Goal: Task Accomplishment & Management: Manage account settings

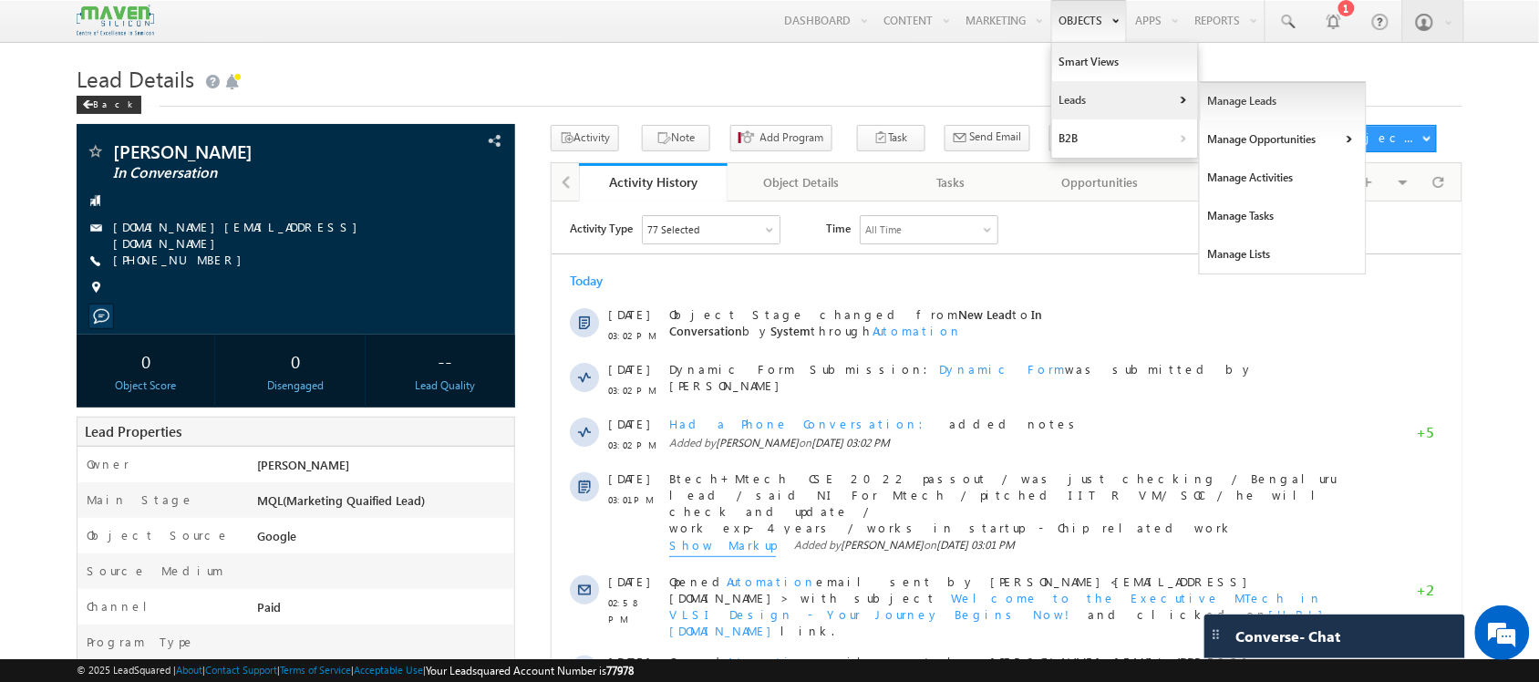
click at [1276, 97] on link "Manage Leads" at bounding box center [1283, 101] width 167 height 38
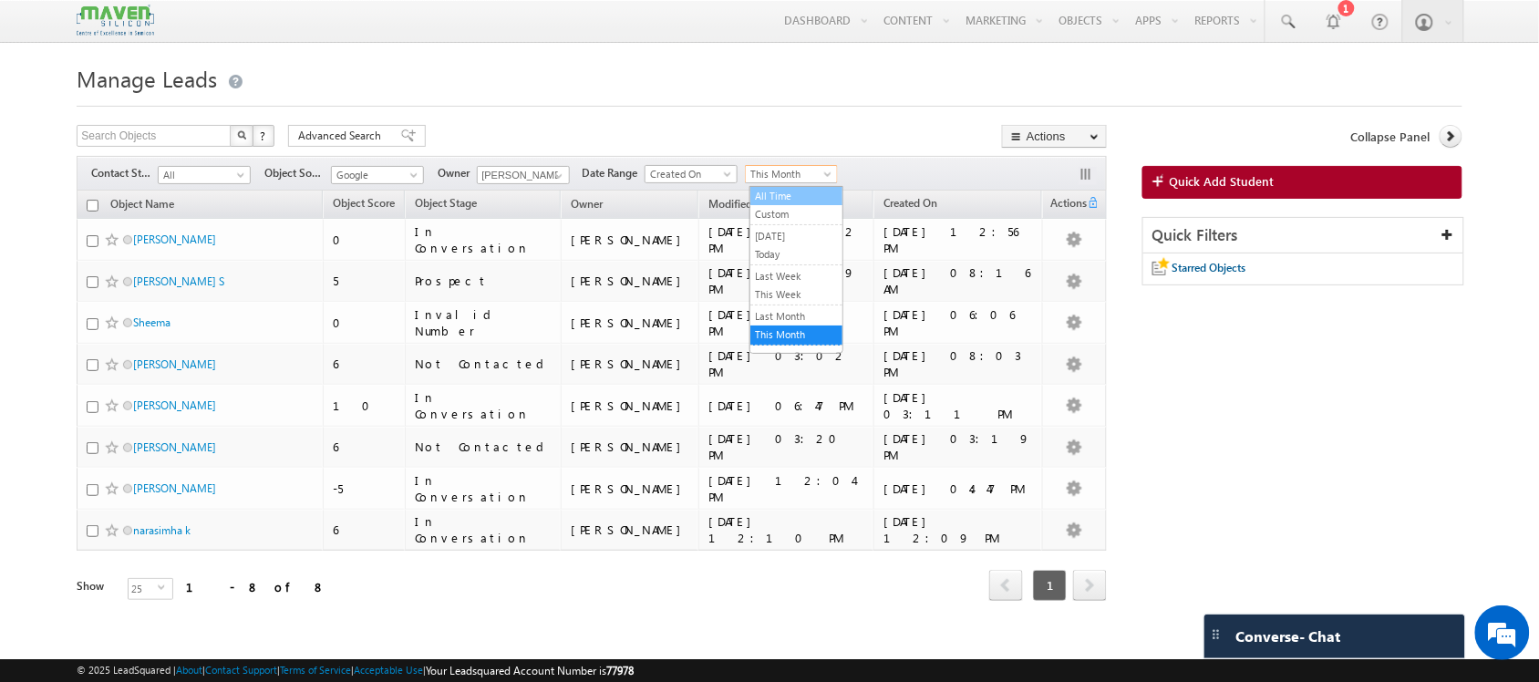
drag, startPoint x: 789, startPoint y: 167, endPoint x: 791, endPoint y: 197, distance: 30.2
click at [791, 197] on body "Menu Shubham lsq6@ maven -sili con.c om" at bounding box center [769, 326] width 1539 height 652
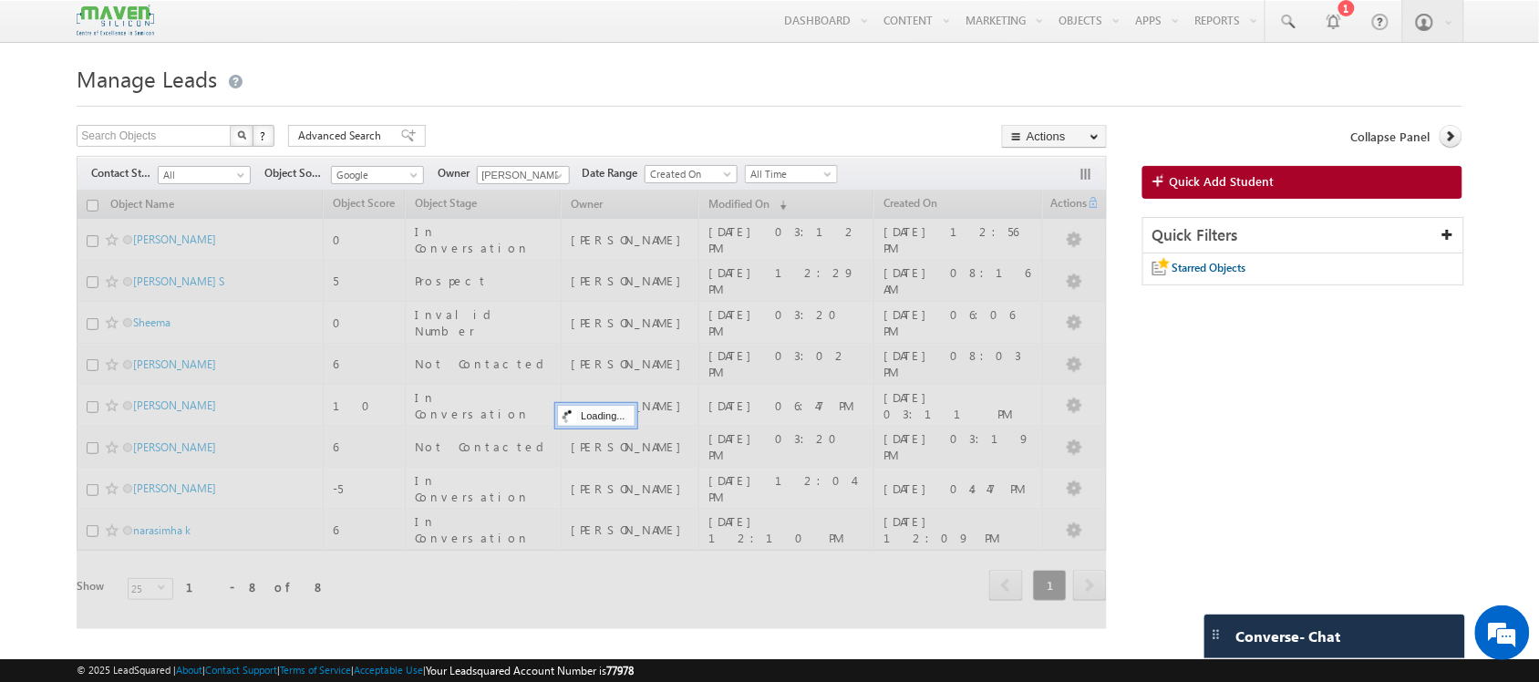
click at [791, 197] on div at bounding box center [592, 410] width 1030 height 438
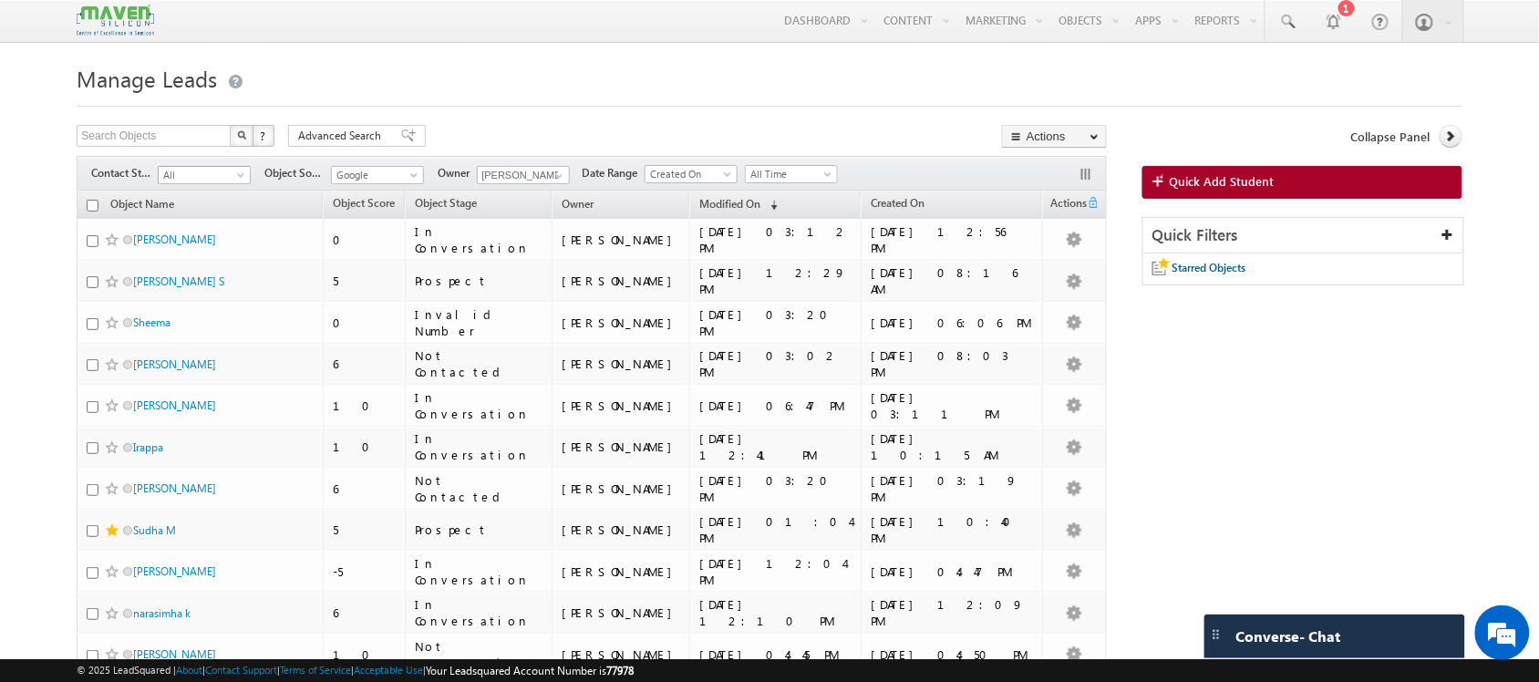
click at [215, 174] on span "All" at bounding box center [202, 175] width 87 height 16
click at [198, 221] on link "New Lead" at bounding box center [206, 214] width 92 height 16
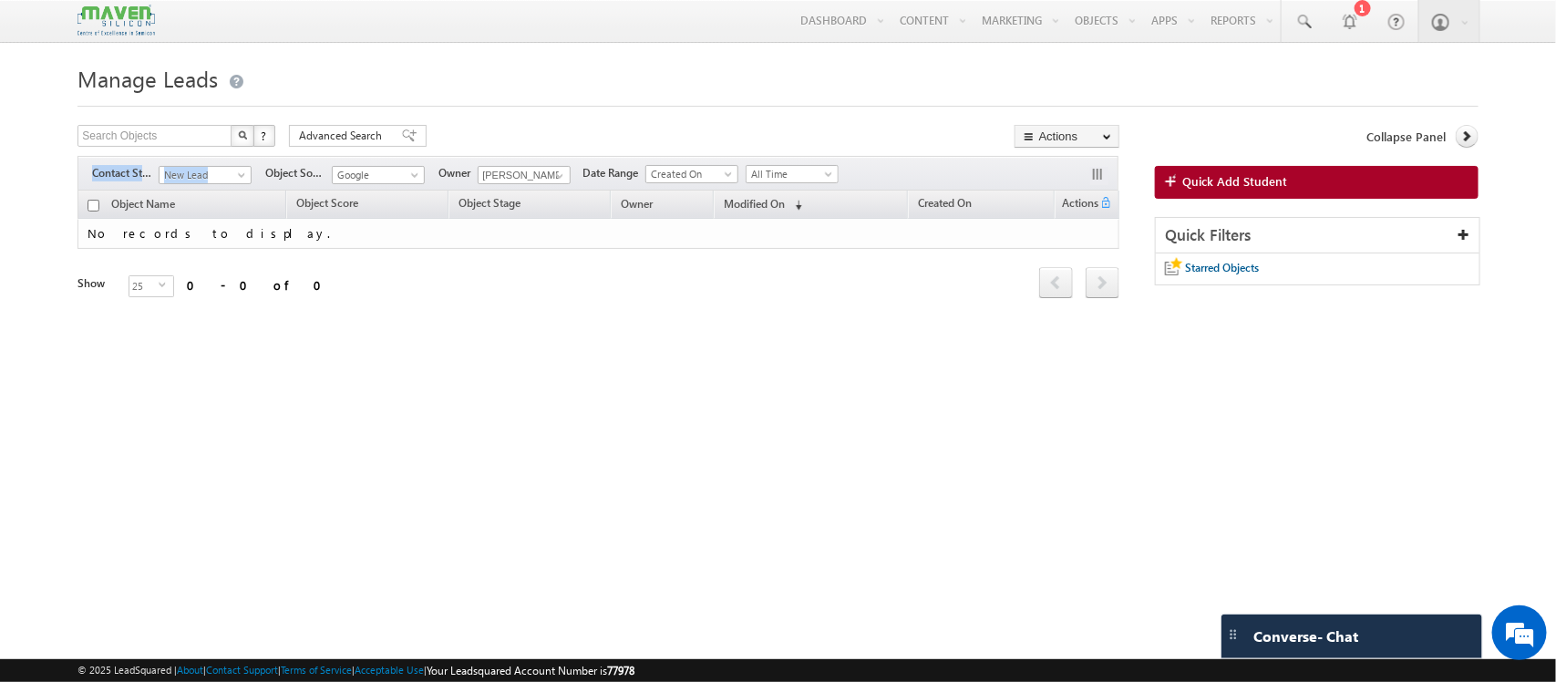
drag, startPoint x: 237, startPoint y: 190, endPoint x: 217, endPoint y: 180, distance: 22.4
click at [217, 180] on div "Filters Contact Stage All New Lead Interested In Conversation Others Prospect F…" at bounding box center [597, 173] width 1041 height 35
click at [217, 180] on span "New Lead" at bounding box center [203, 175] width 87 height 16
click at [220, 211] on link "New Lead" at bounding box center [206, 214] width 92 height 16
drag, startPoint x: 222, startPoint y: 176, endPoint x: 191, endPoint y: 206, distance: 42.5
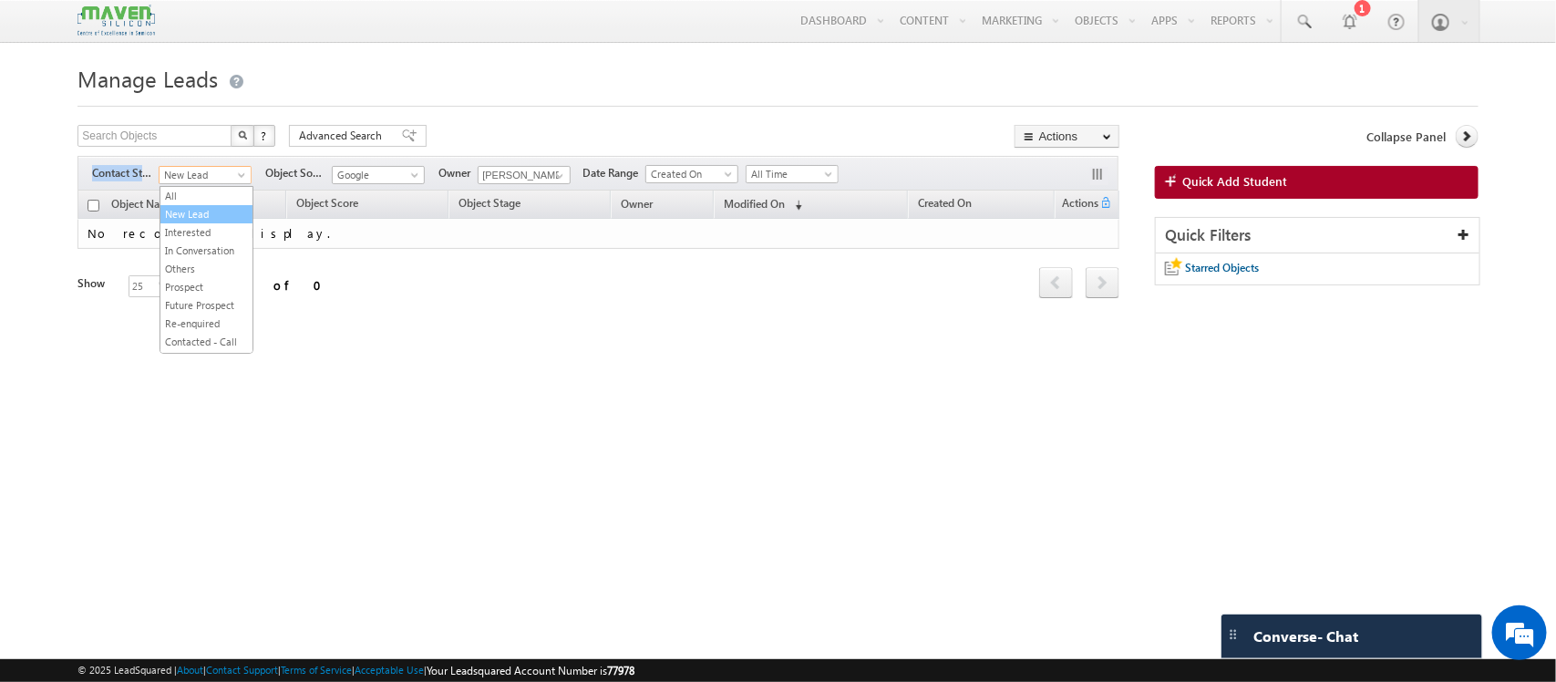
click at [191, 206] on body "Menu Shubham lsq6@ maven -sili con.c om" at bounding box center [778, 257] width 1556 height 515
drag, startPoint x: 191, startPoint y: 206, endPoint x: 191, endPoint y: 187, distance: 19.1
click at [191, 187] on div "Search Objects X ? 0 results found Advanced Search Advanced Search Advanced sea…" at bounding box center [597, 237] width 1041 height 224
click at [191, 187] on div "Filters Contact Stage All New Lead Interested In Conversation Others Prospect F…" at bounding box center [597, 173] width 1041 height 35
drag, startPoint x: 185, startPoint y: 179, endPoint x: 179, endPoint y: 212, distance: 34.3
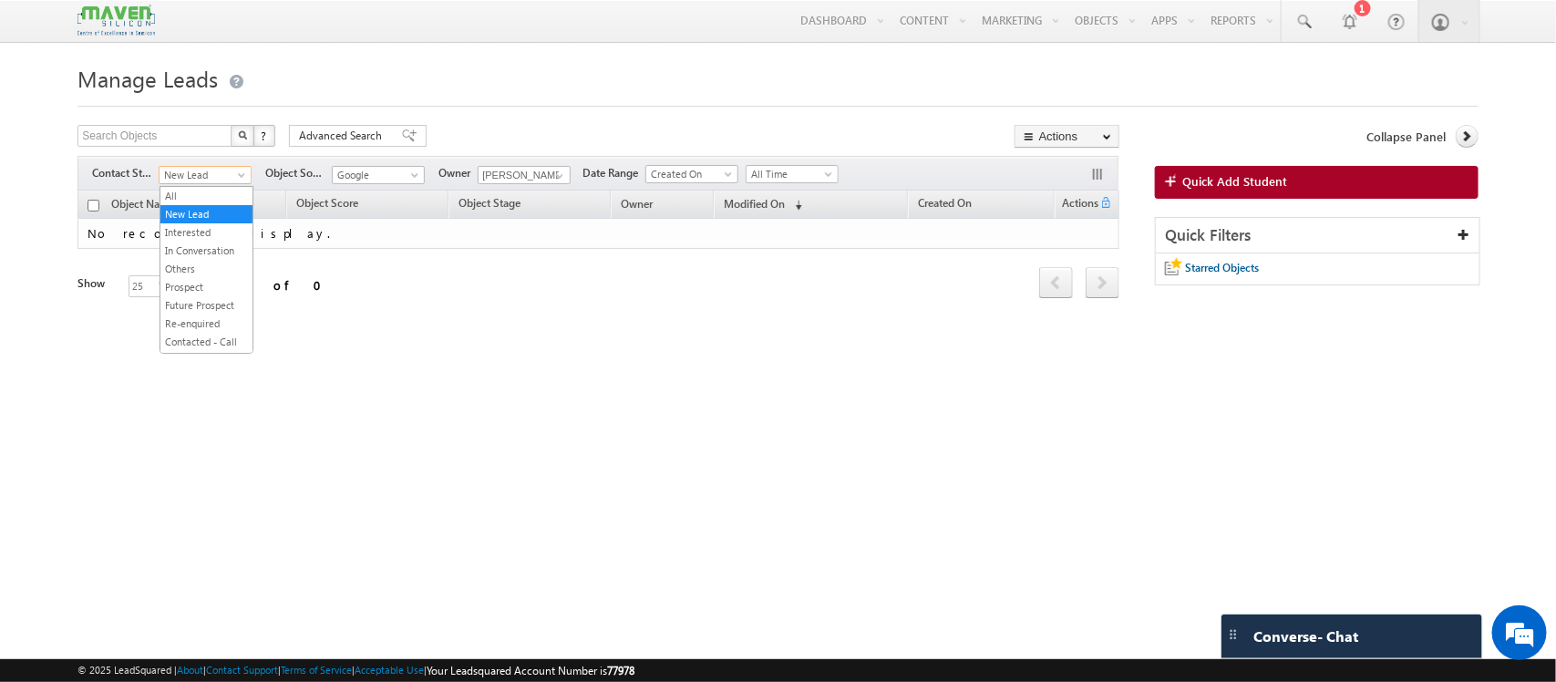
click at [179, 212] on body "Menu Shubham lsq6@ maven -sili con.c om" at bounding box center [778, 257] width 1556 height 515
click at [188, 175] on span "New Lead" at bounding box center [203, 175] width 87 height 16
click at [183, 199] on link "All" at bounding box center [206, 196] width 92 height 16
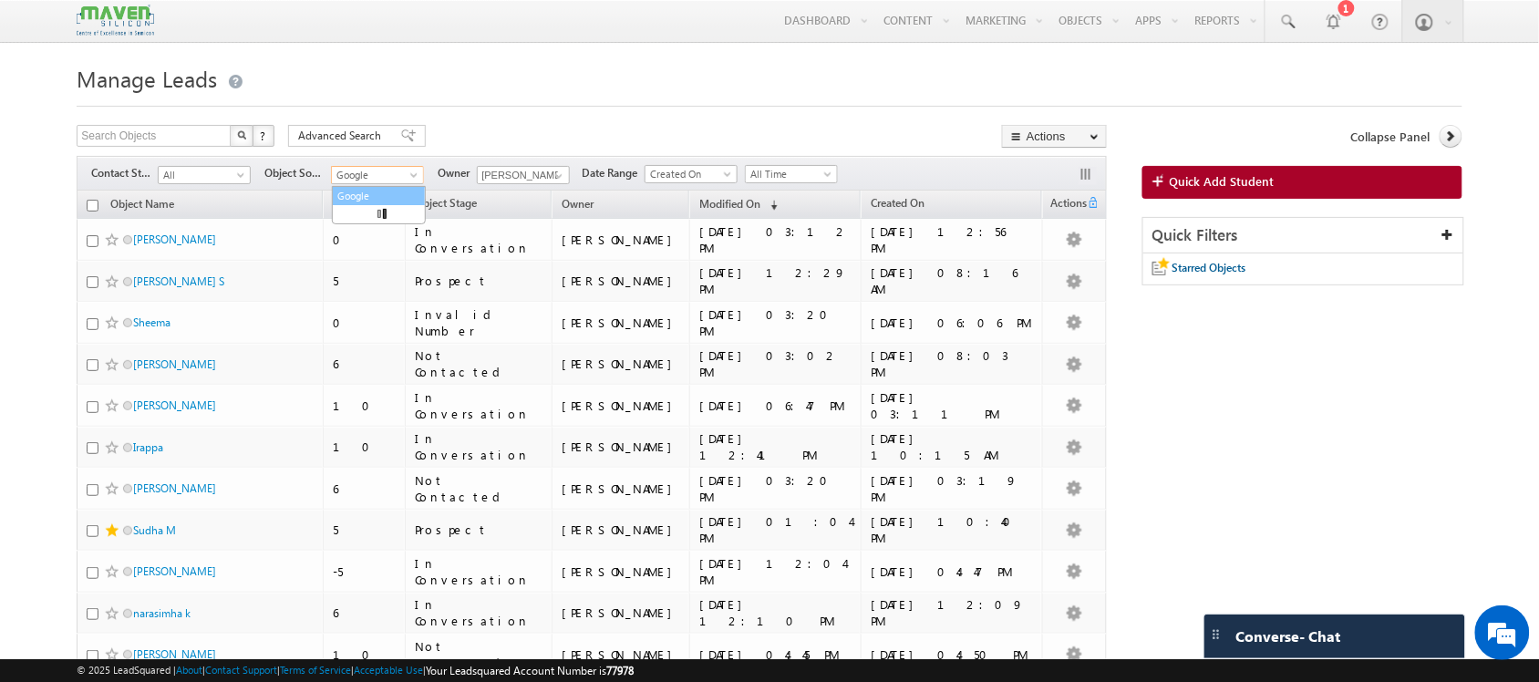
drag, startPoint x: 367, startPoint y: 179, endPoint x: 387, endPoint y: 201, distance: 29.7
click at [387, 201] on body "Menu Shubham lsq6@ maven -sili con.c om" at bounding box center [769, 492] width 1539 height 984
click at [395, 167] on link "Google" at bounding box center [377, 175] width 93 height 18
click at [356, 194] on link "All" at bounding box center [379, 196] width 92 height 16
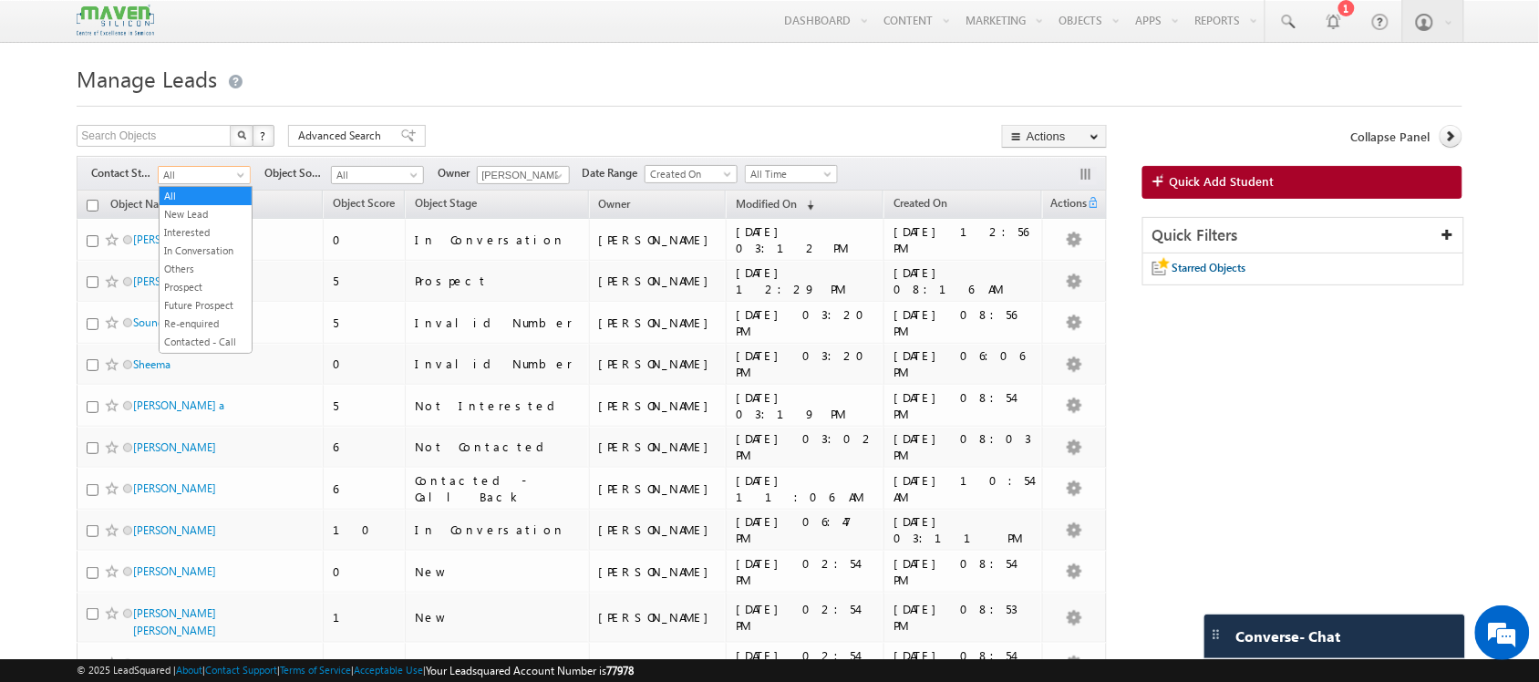
click at [235, 180] on span at bounding box center [242, 178] width 15 height 15
click at [214, 259] on link "In Conversation" at bounding box center [206, 250] width 92 height 16
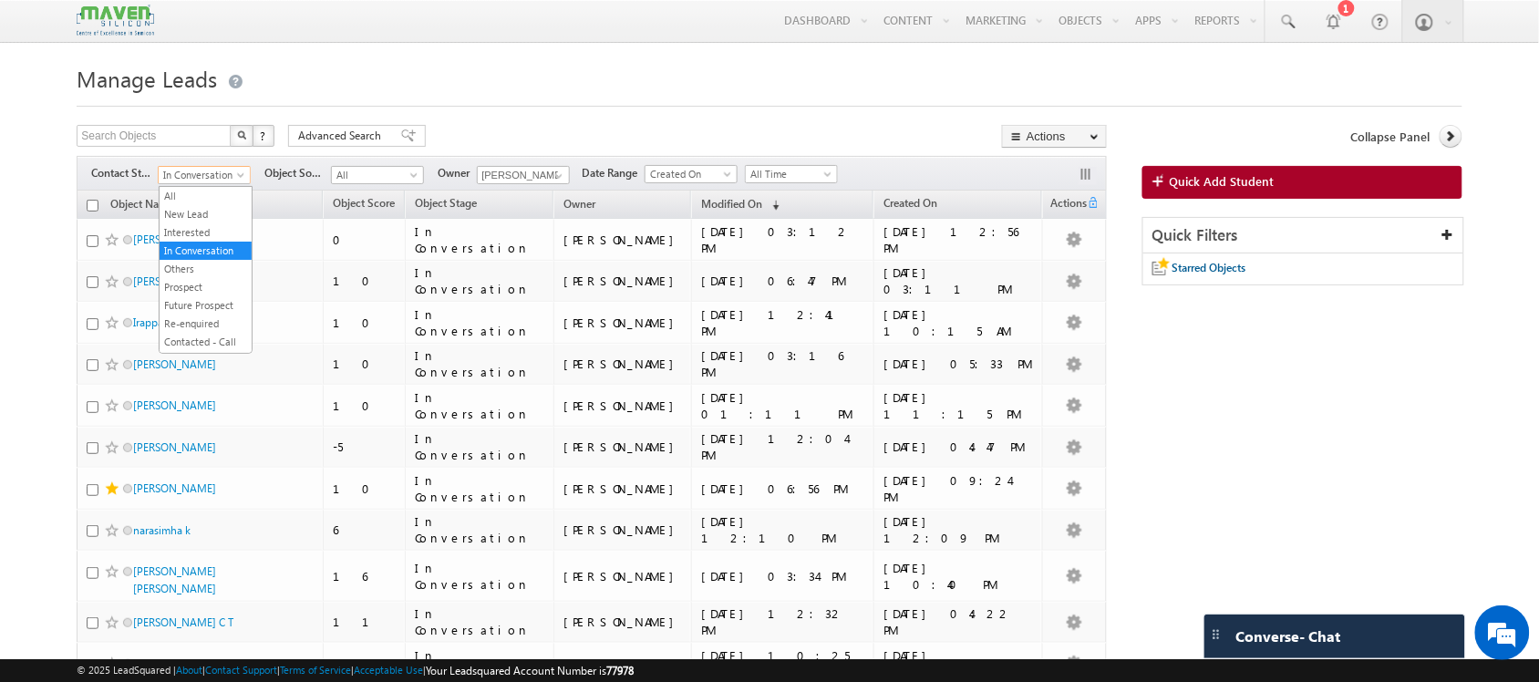
click at [225, 174] on span "In Conversation" at bounding box center [202, 175] width 87 height 16
click at [194, 219] on link "New Lead" at bounding box center [206, 214] width 92 height 16
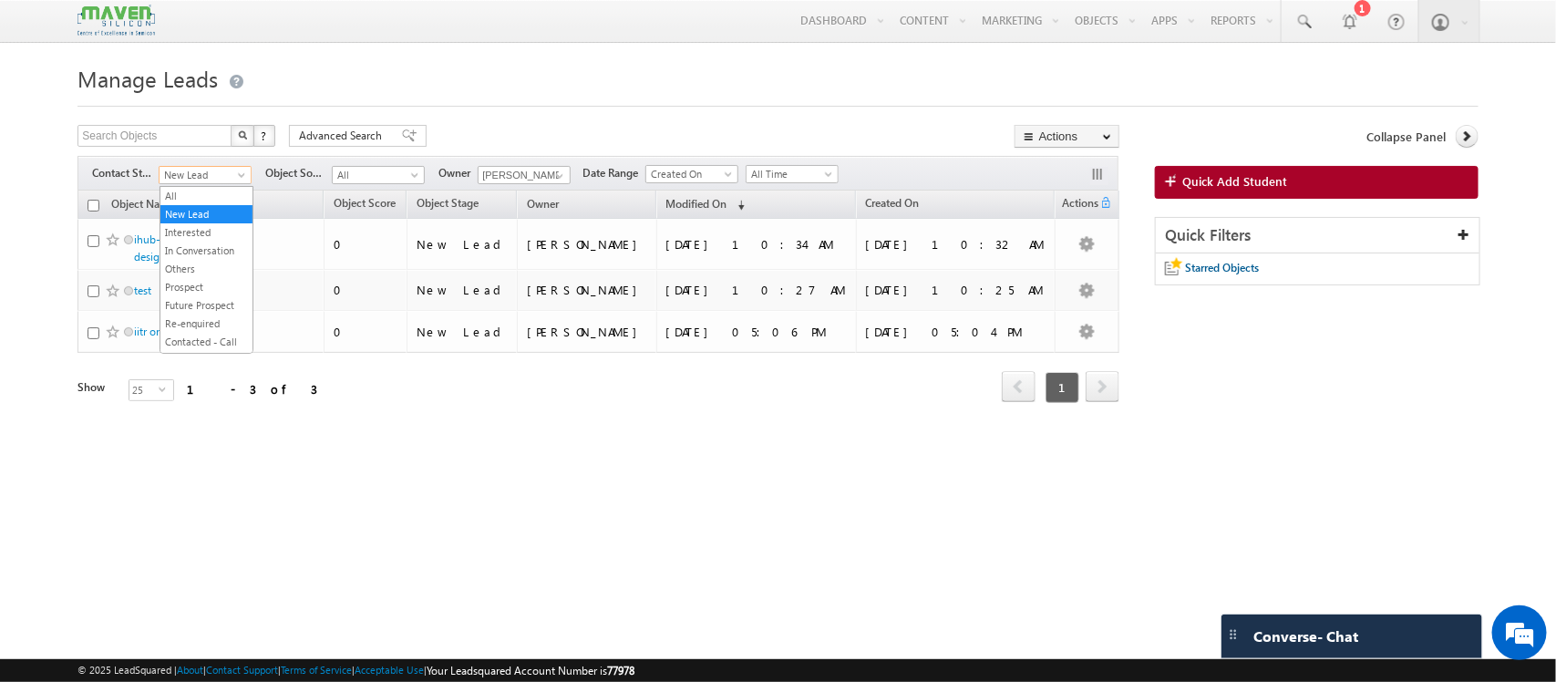
click at [225, 176] on span "New Lead" at bounding box center [203, 175] width 87 height 16
click at [207, 187] on li "All" at bounding box center [206, 196] width 92 height 18
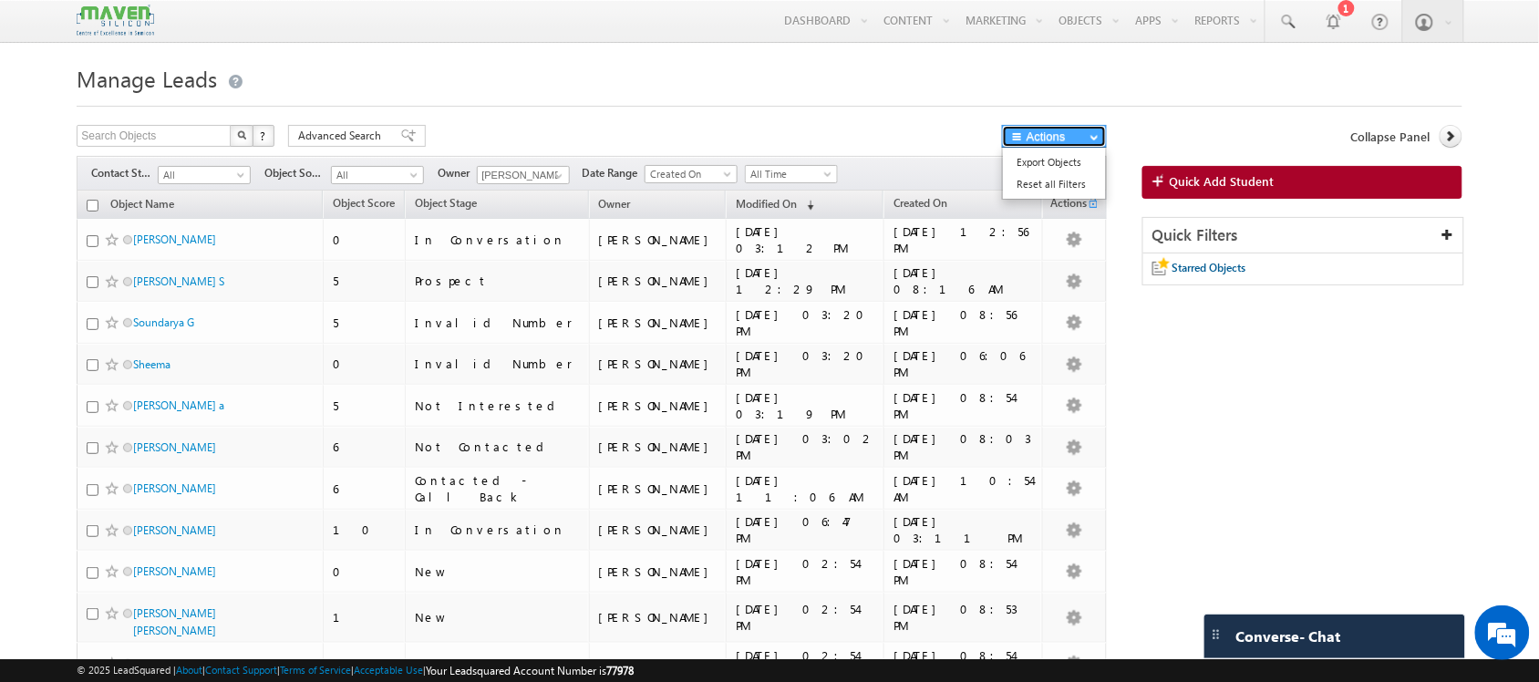
click at [1068, 138] on button "Actions" at bounding box center [1054, 136] width 105 height 23
click at [1060, 165] on link "Export Objects" at bounding box center [1054, 162] width 103 height 22
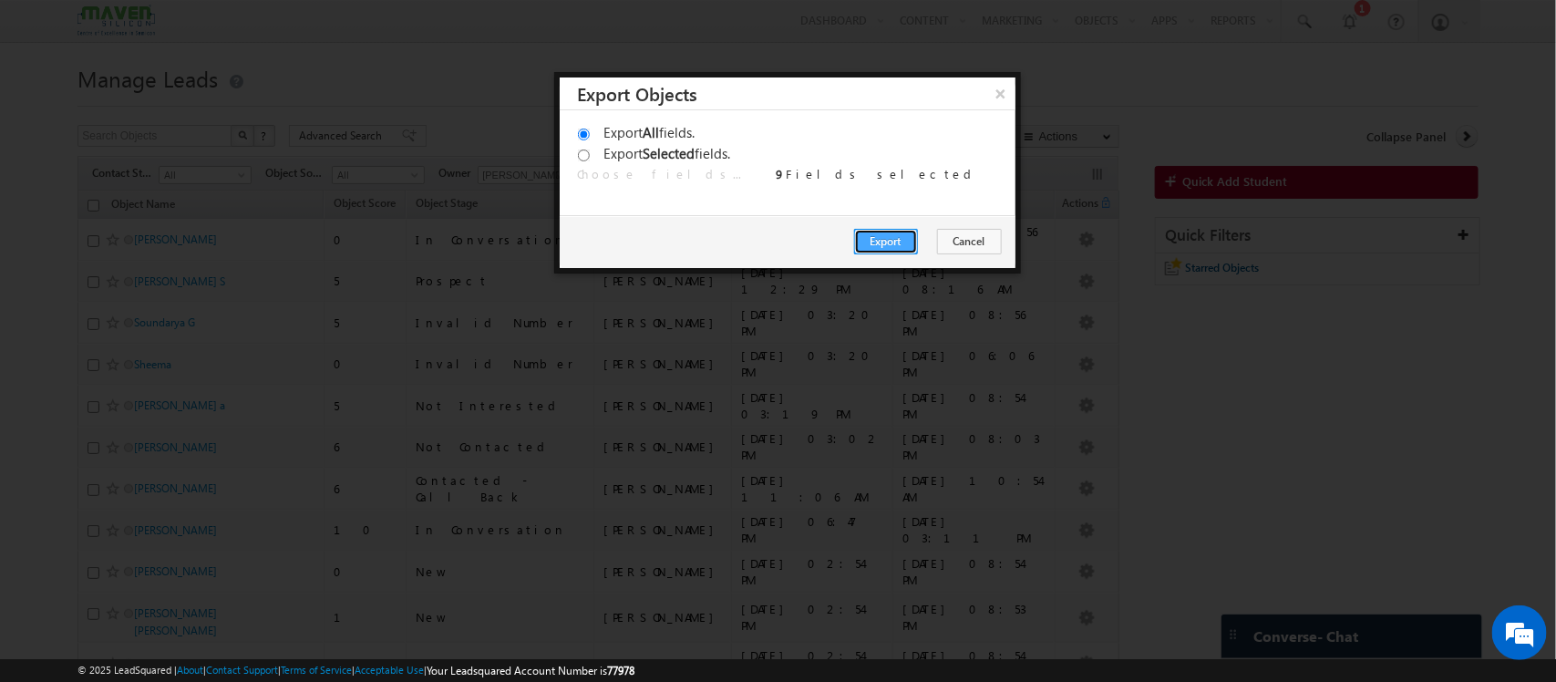
click at [882, 233] on button "Export" at bounding box center [886, 242] width 64 height 26
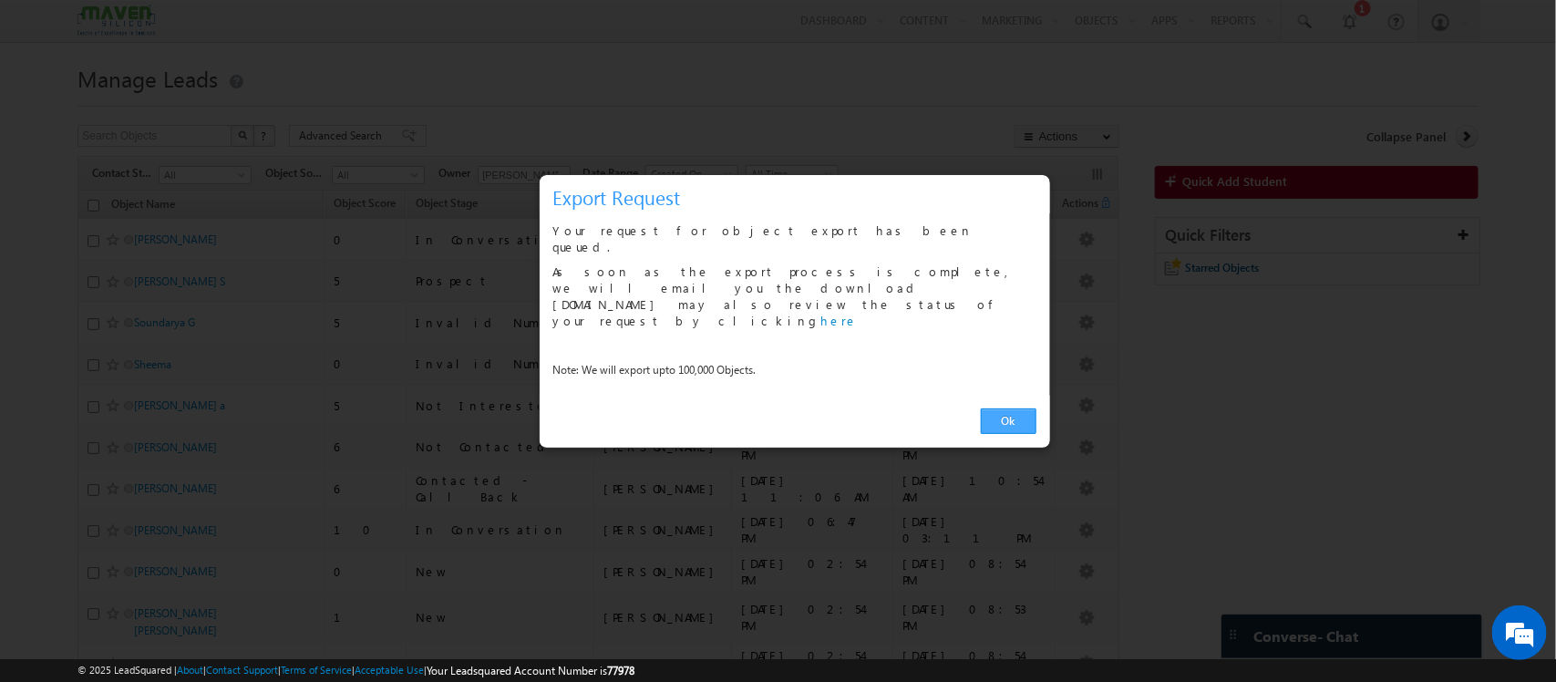
click at [998, 408] on link "Ok" at bounding box center [1009, 421] width 56 height 26
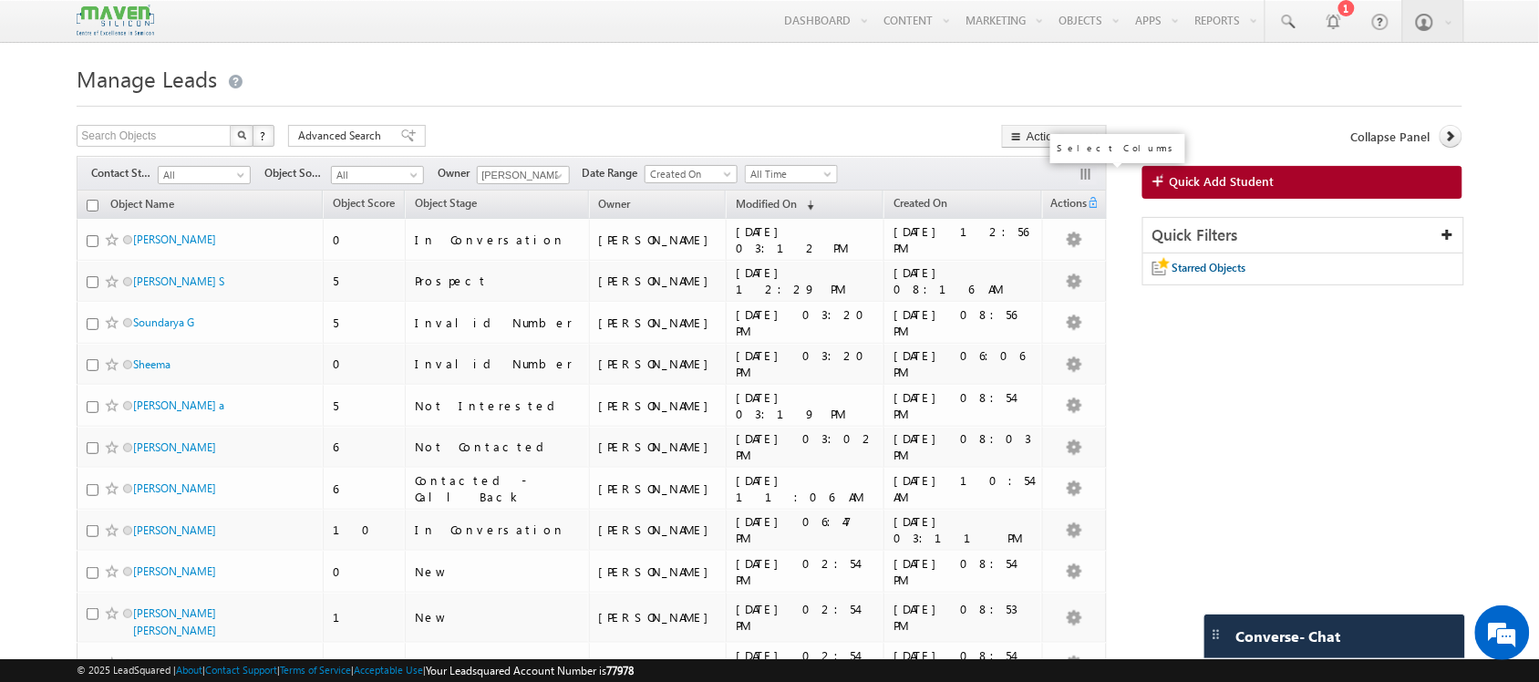
click at [1087, 171] on button "button" at bounding box center [1087, 176] width 18 height 18
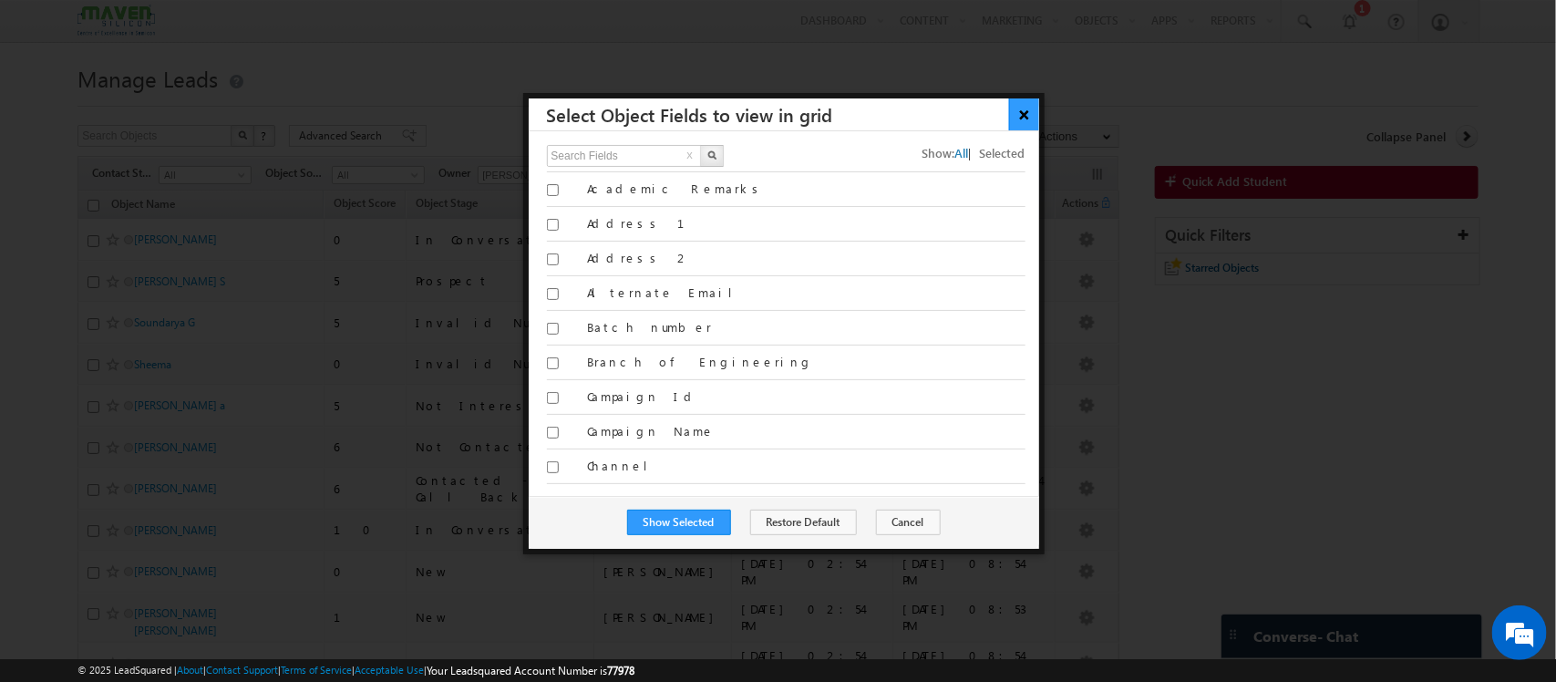
click at [1035, 107] on button "×" at bounding box center [1024, 114] width 30 height 32
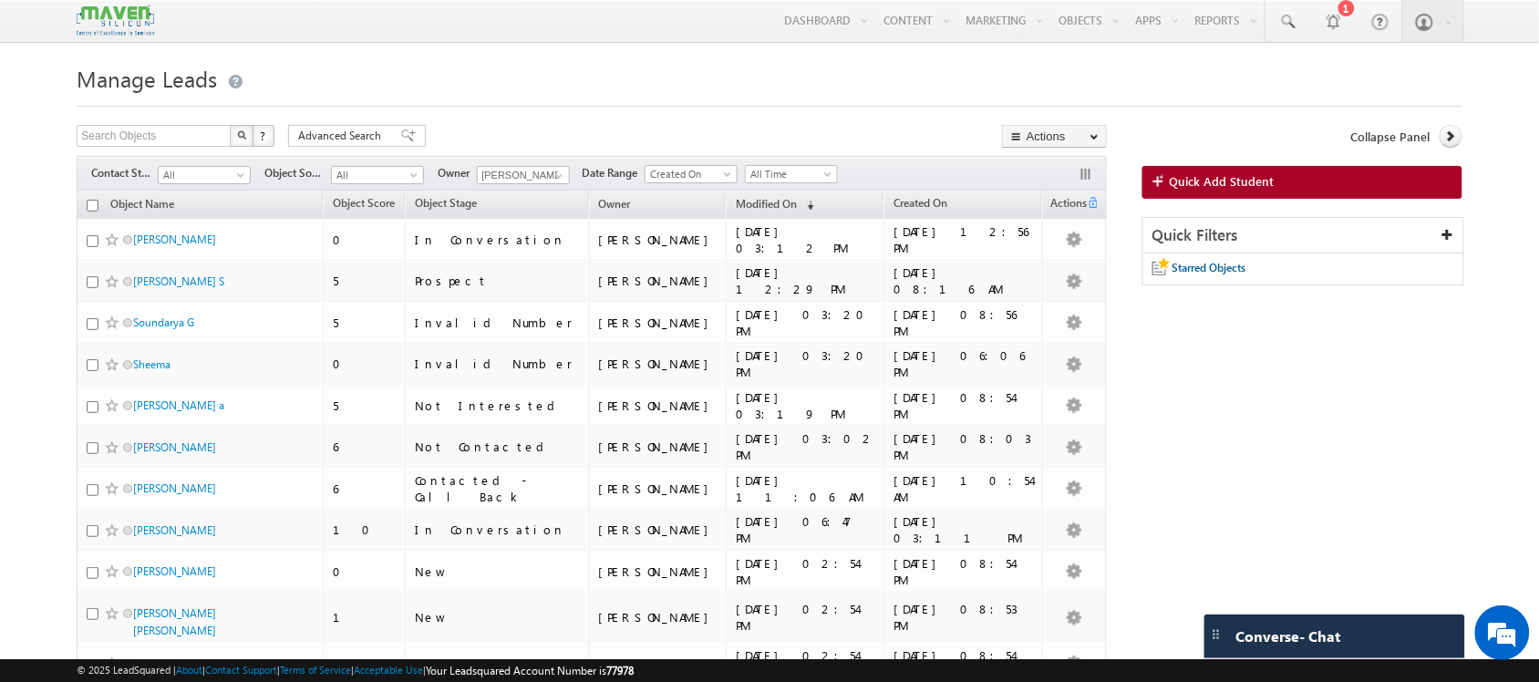
click at [1077, 139] on button "Actions" at bounding box center [1054, 136] width 105 height 23
click at [244, 176] on span at bounding box center [242, 178] width 15 height 15
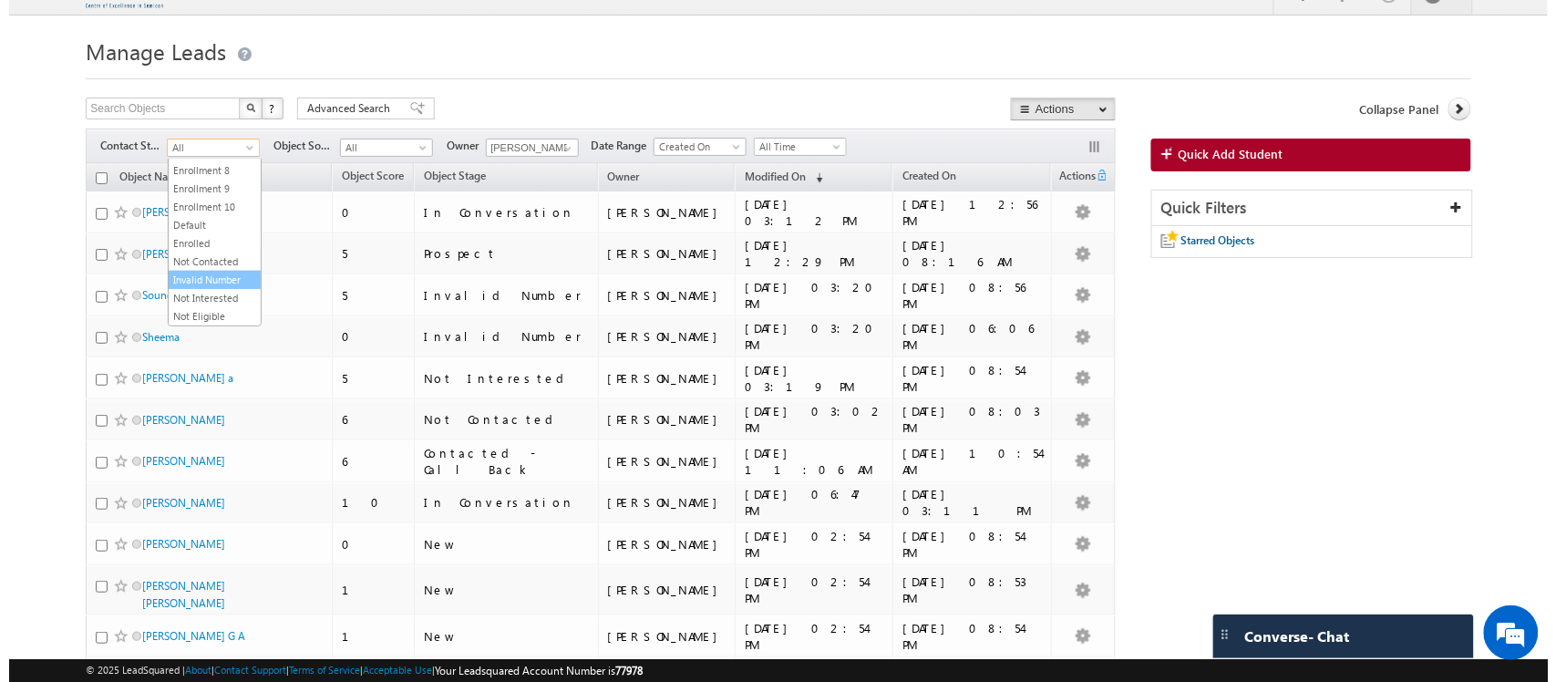
scroll to position [28, 0]
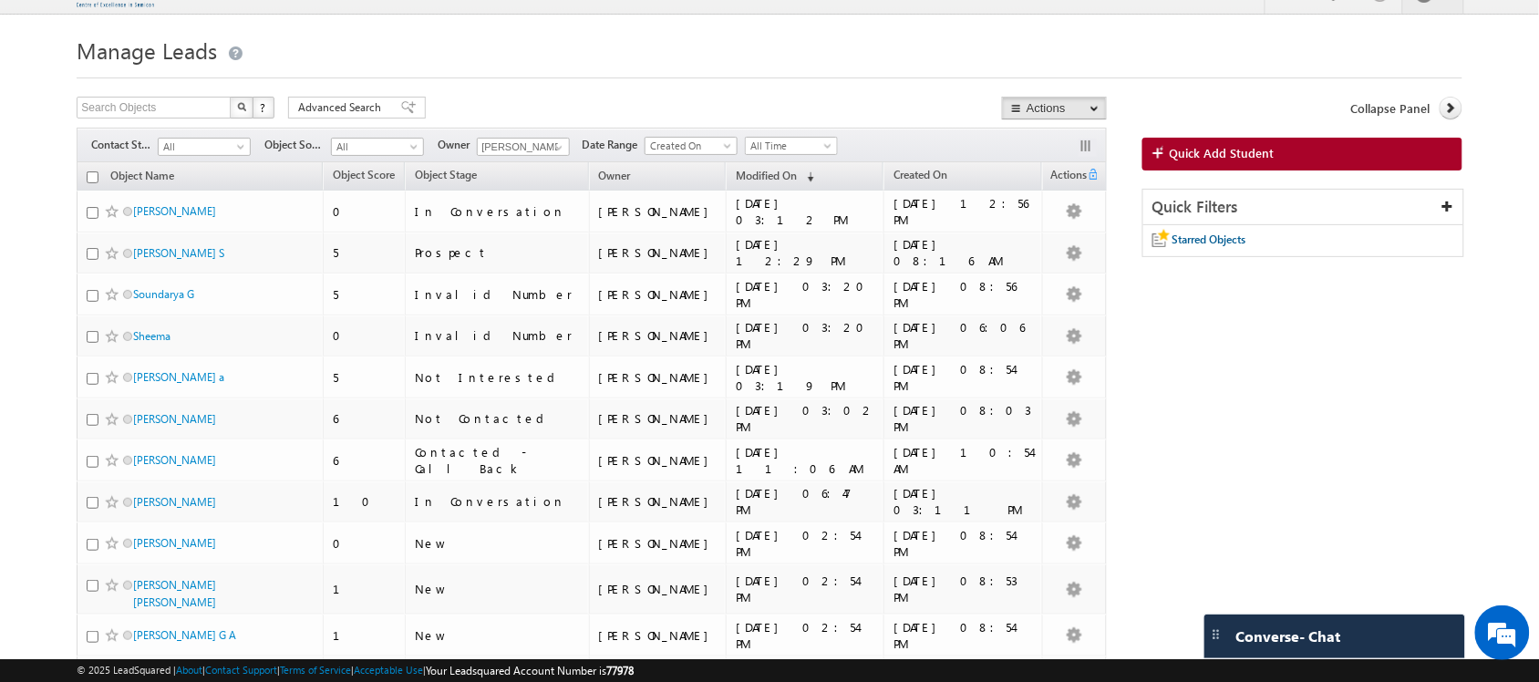
click at [307, 108] on span "Advanced Search" at bounding box center [342, 107] width 88 height 16
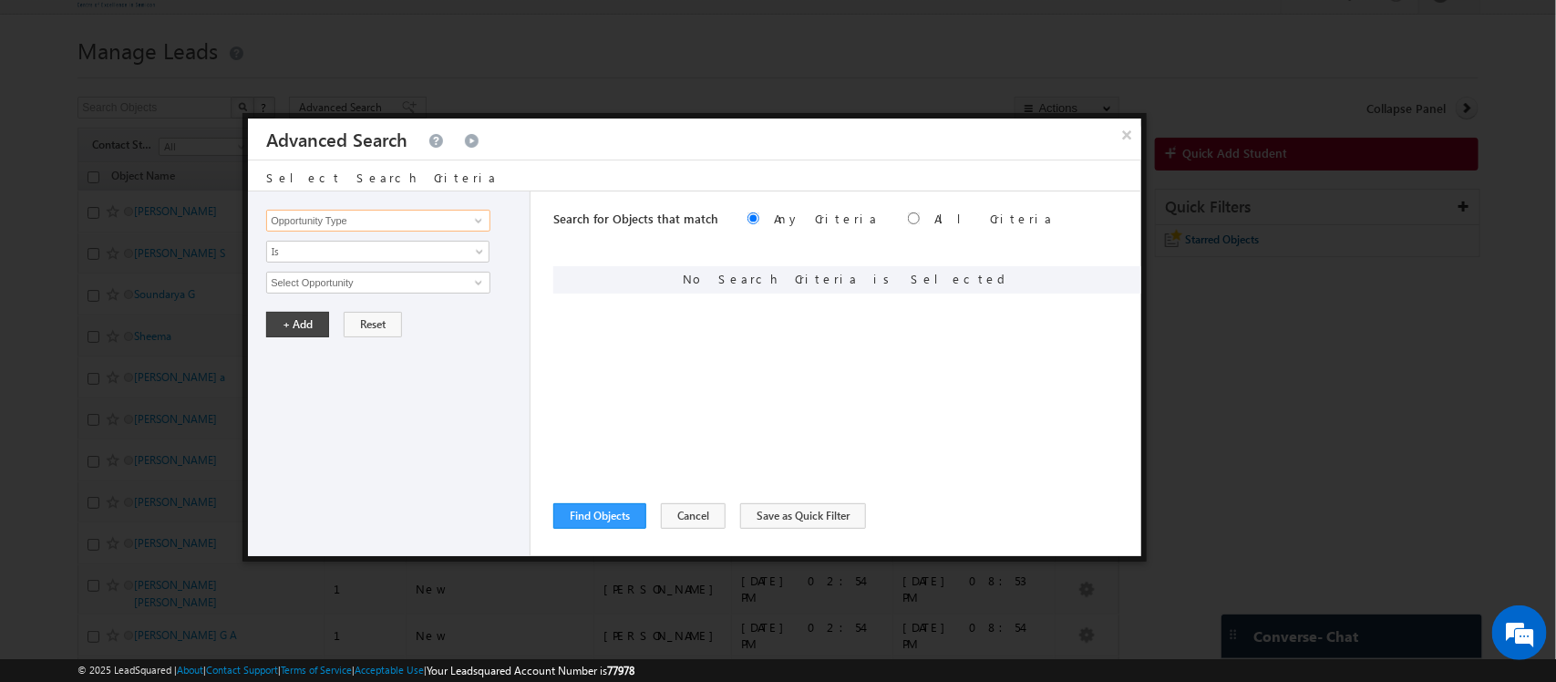
click at [489, 217] on input "Opportunity Type" at bounding box center [378, 221] width 224 height 22
click at [475, 217] on span at bounding box center [478, 220] width 15 height 15
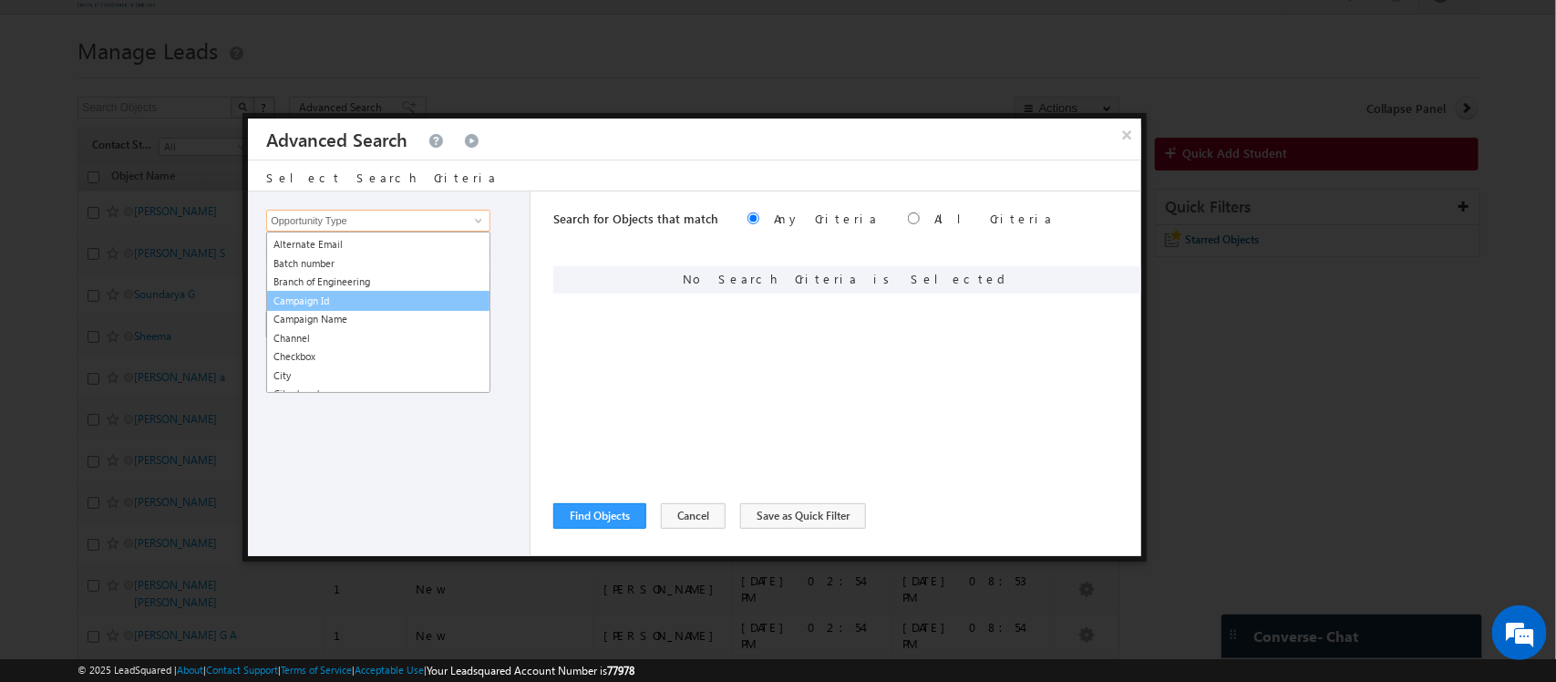
scroll to position [166, 0]
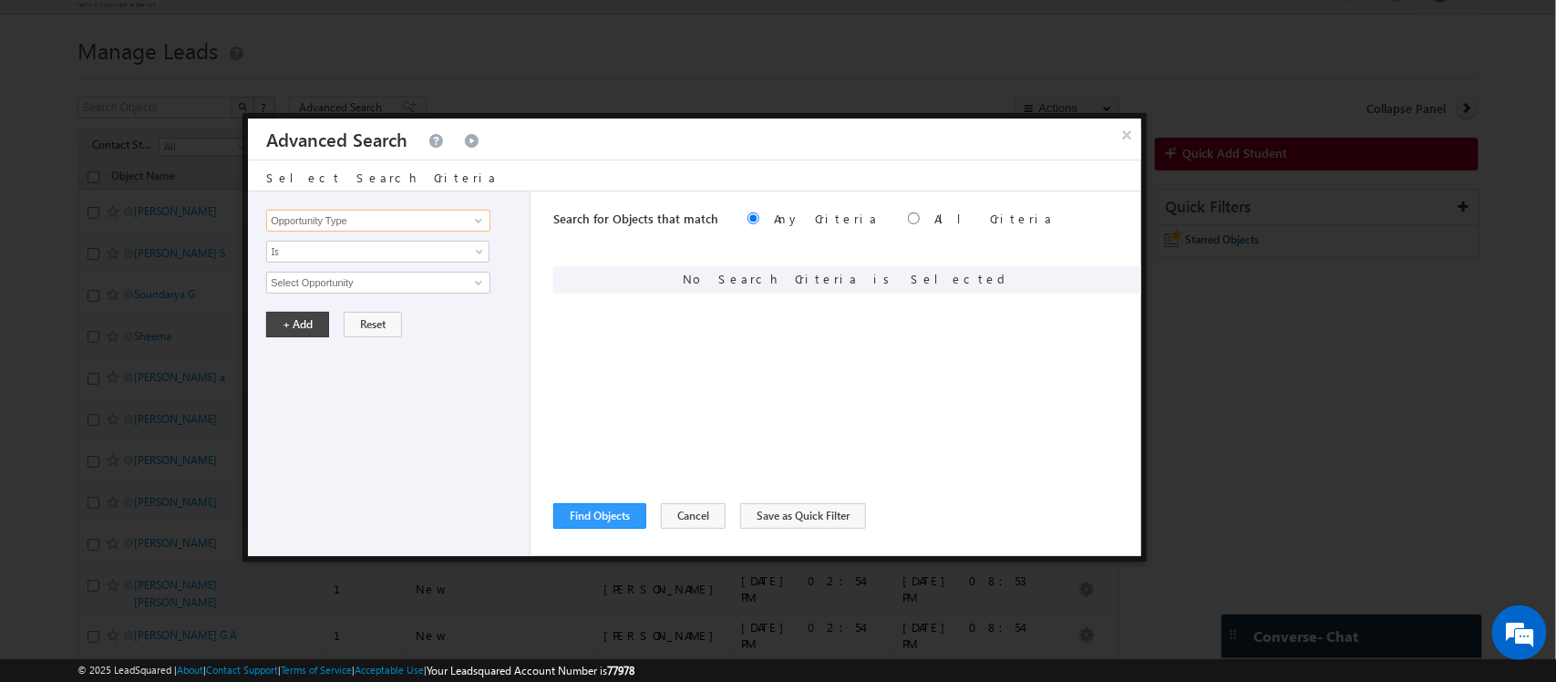
click at [436, 223] on input "Opportunity Type" at bounding box center [378, 221] width 224 height 22
click at [492, 214] on div "Opportunity Type Object Activity Task Sales Group Prospect Id Academic Remarks …" at bounding box center [393, 221] width 254 height 22
click at [474, 220] on span at bounding box center [478, 220] width 15 height 15
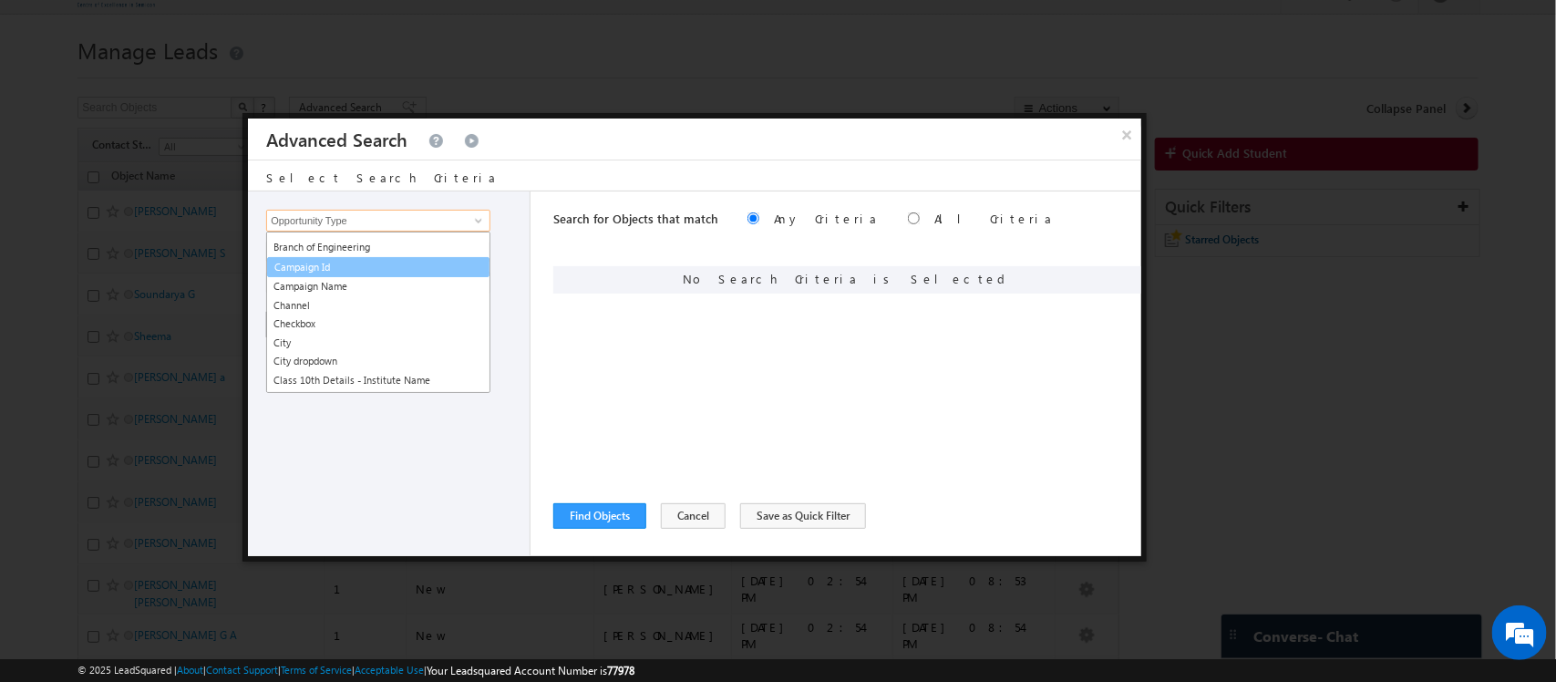
scroll to position [0, 0]
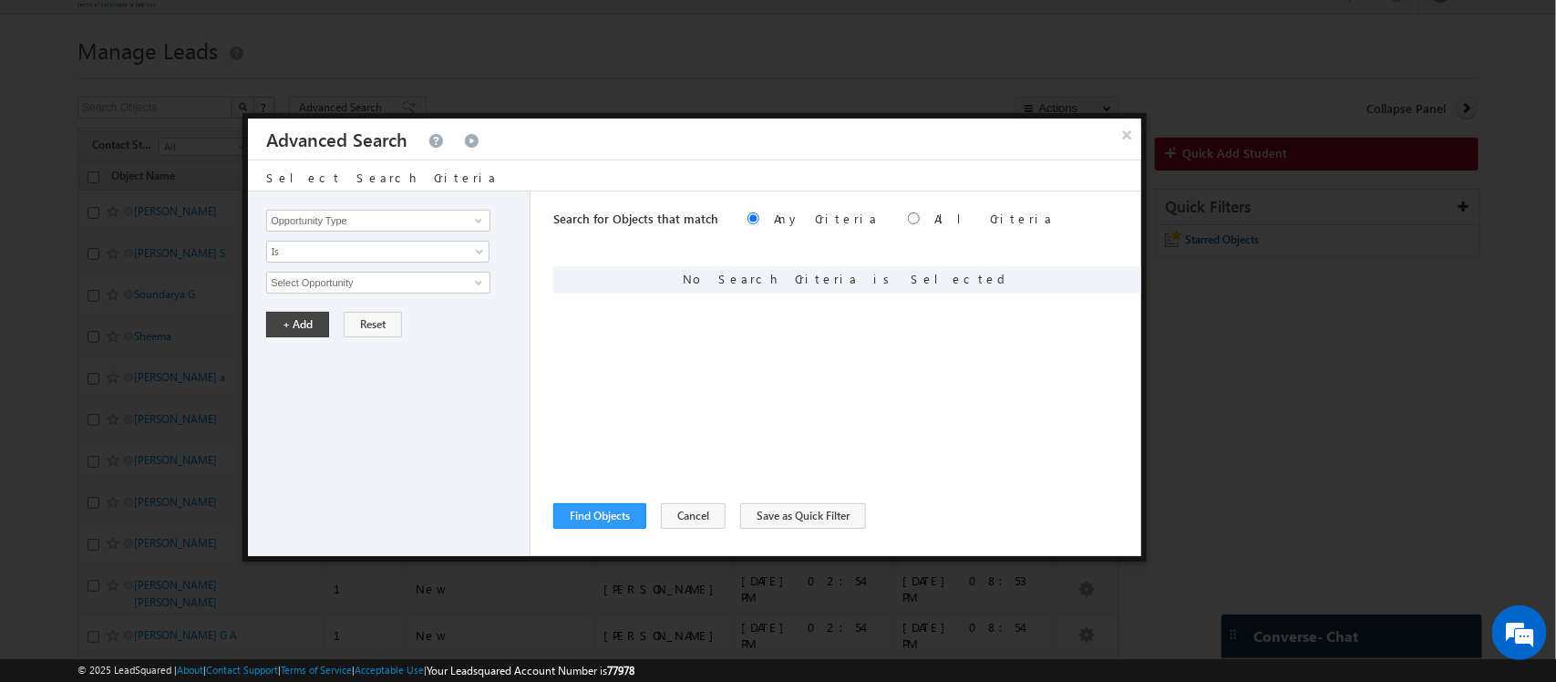
click at [468, 157] on div "× Advanced Search" at bounding box center [694, 139] width 893 height 41
click at [475, 217] on span at bounding box center [478, 220] width 15 height 15
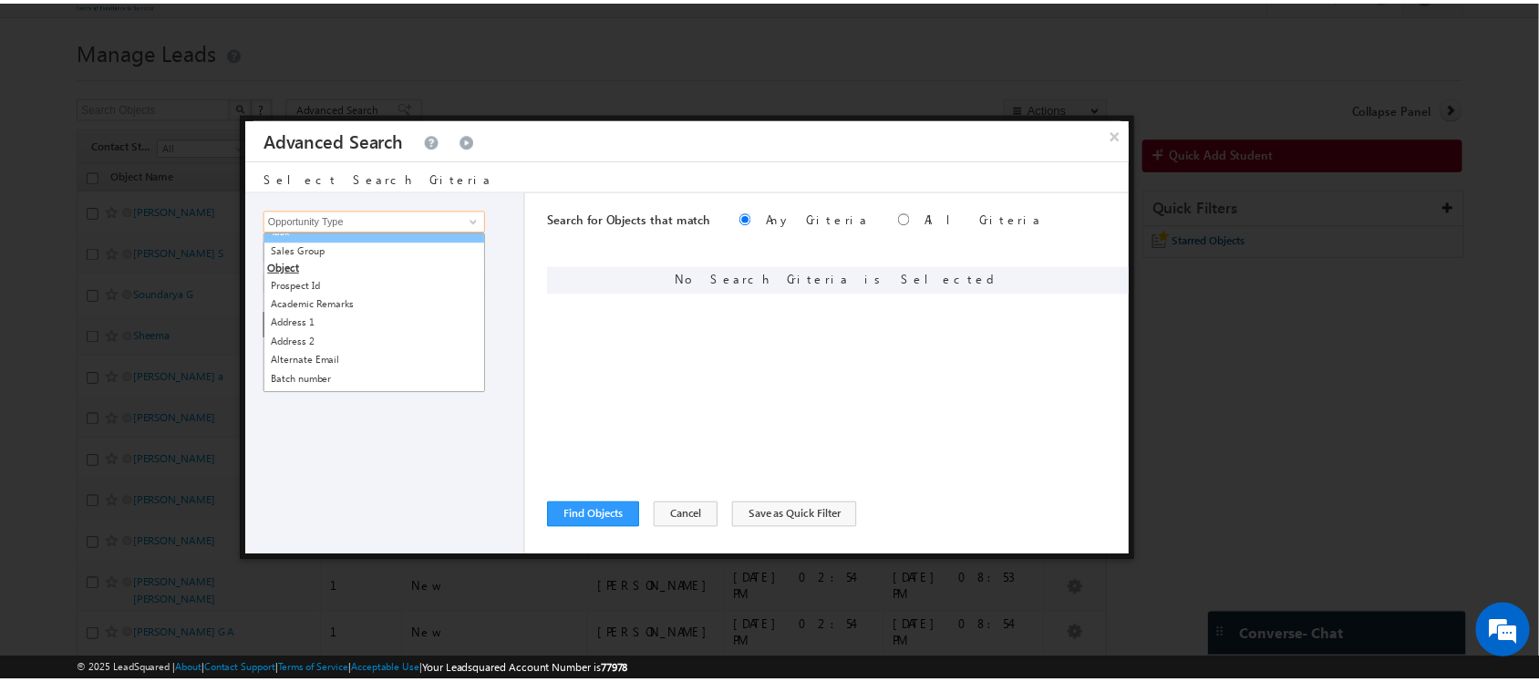
scroll to position [50, 0]
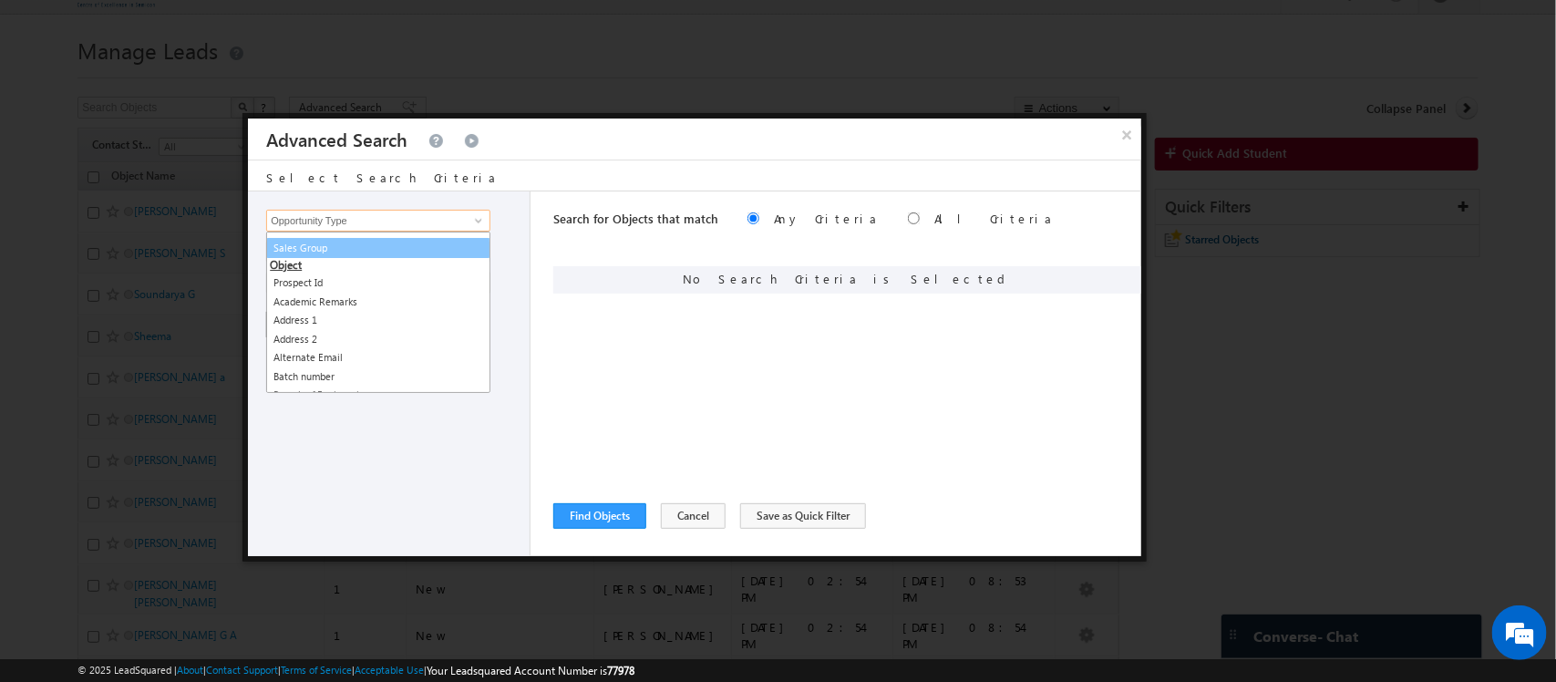
click at [390, 257] on link "Sales Group" at bounding box center [378, 248] width 224 height 21
type input "Sales Group"
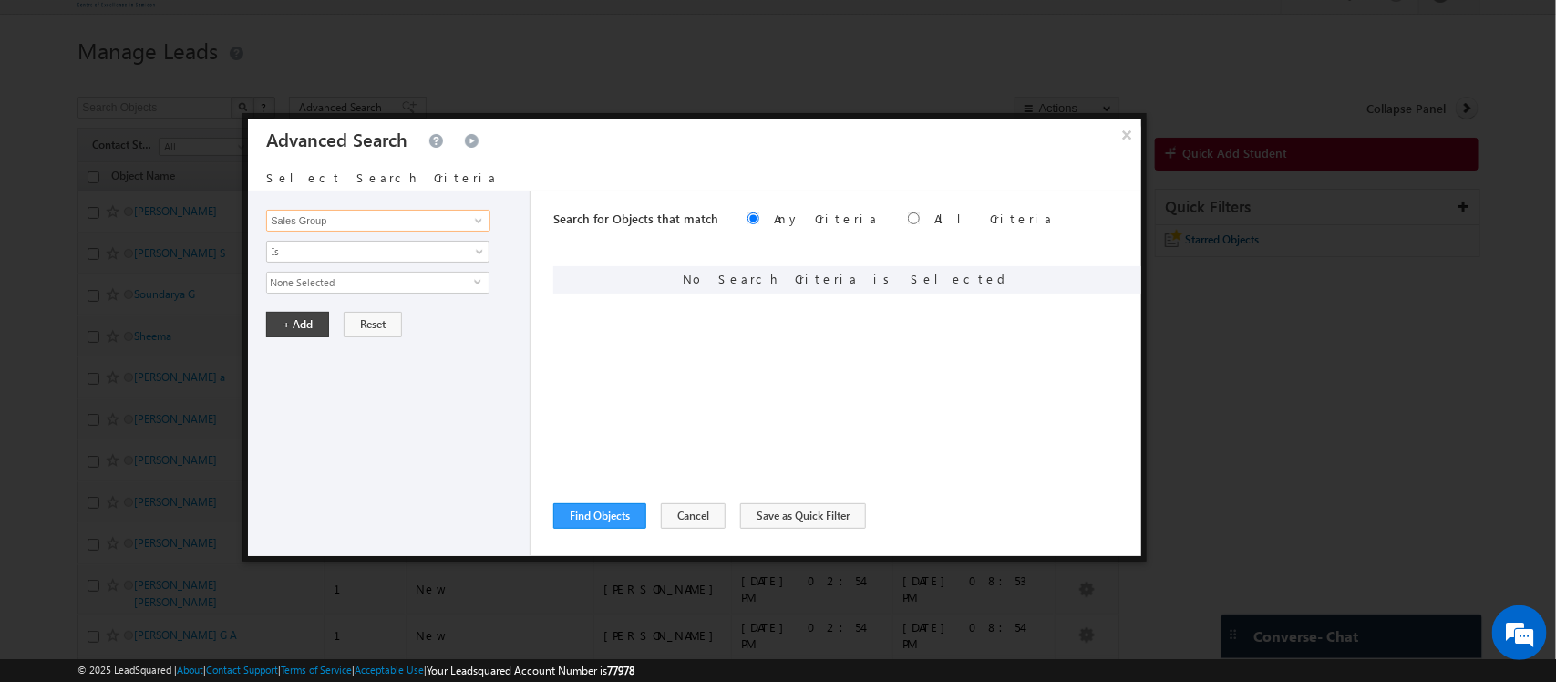
click at [445, 217] on input "Sales Group" at bounding box center [378, 221] width 224 height 22
click at [1112, 129] on button "×" at bounding box center [1127, 135] width 30 height 32
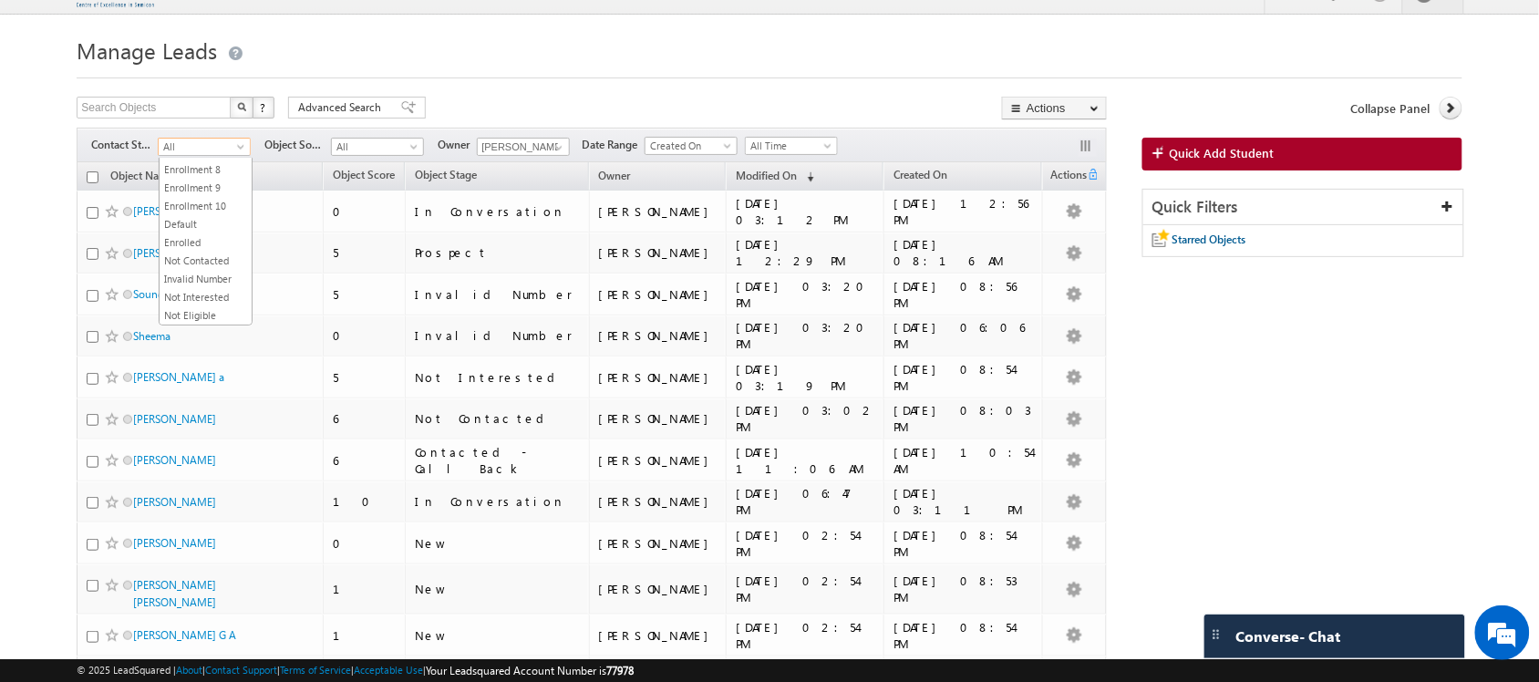
scroll to position [0, 0]
click at [242, 149] on span at bounding box center [242, 150] width 15 height 15
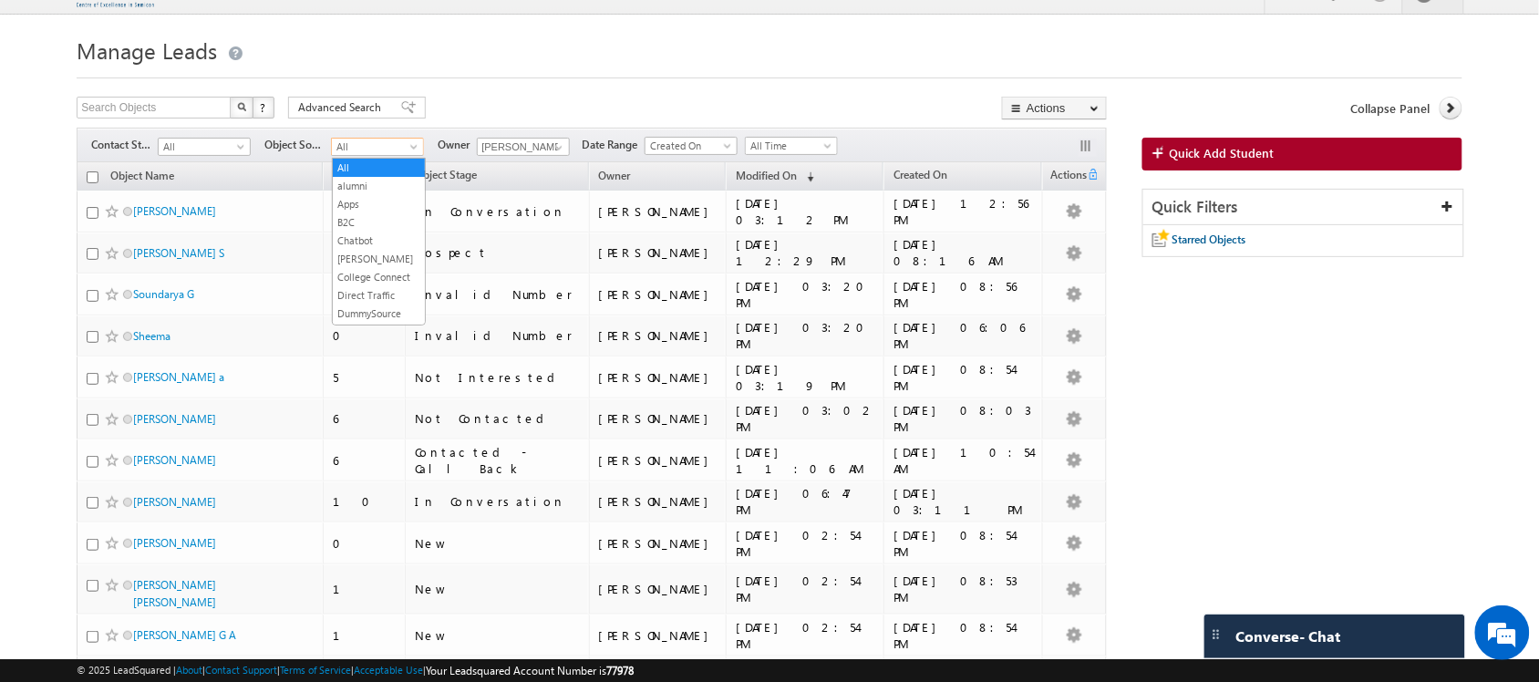
click at [402, 151] on span "All" at bounding box center [375, 147] width 87 height 16
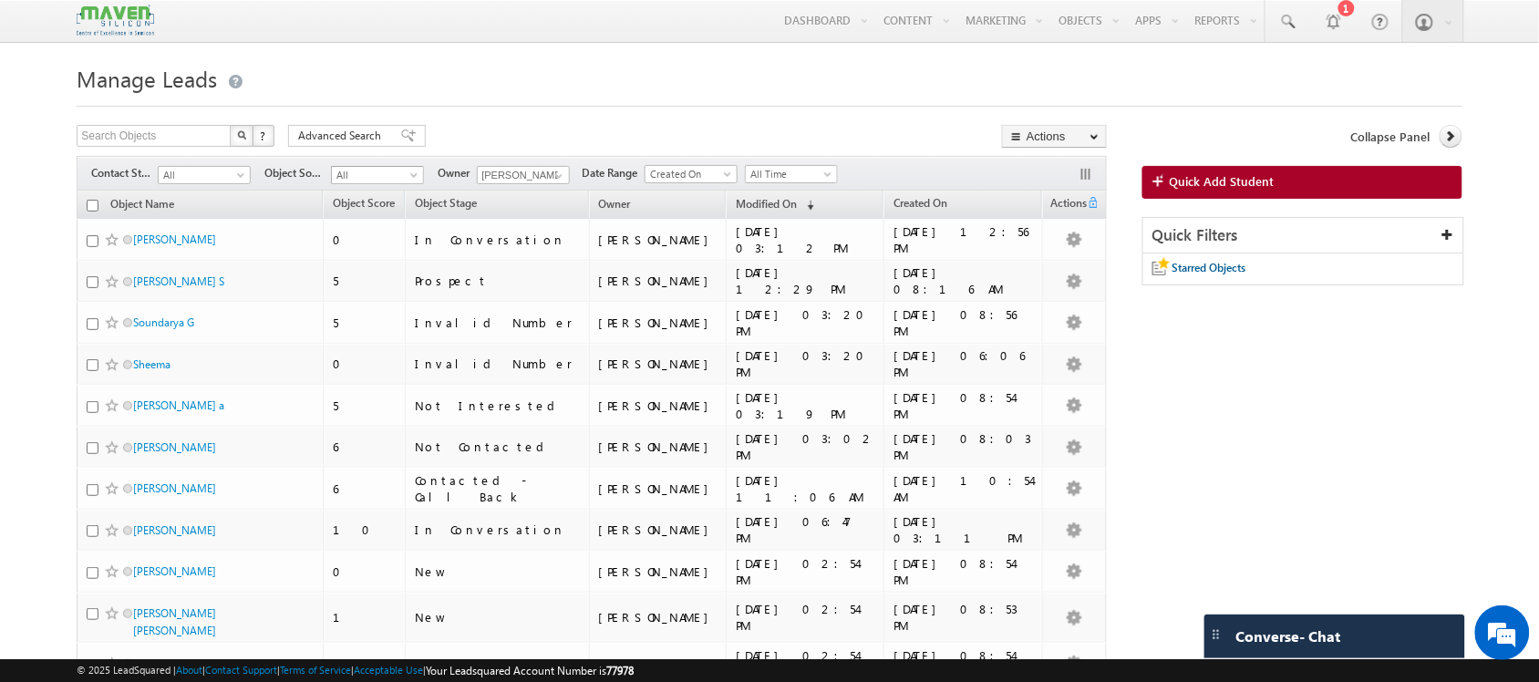
click at [413, 178] on span at bounding box center [415, 178] width 15 height 15
click at [367, 232] on link "Shine" at bounding box center [379, 223] width 92 height 16
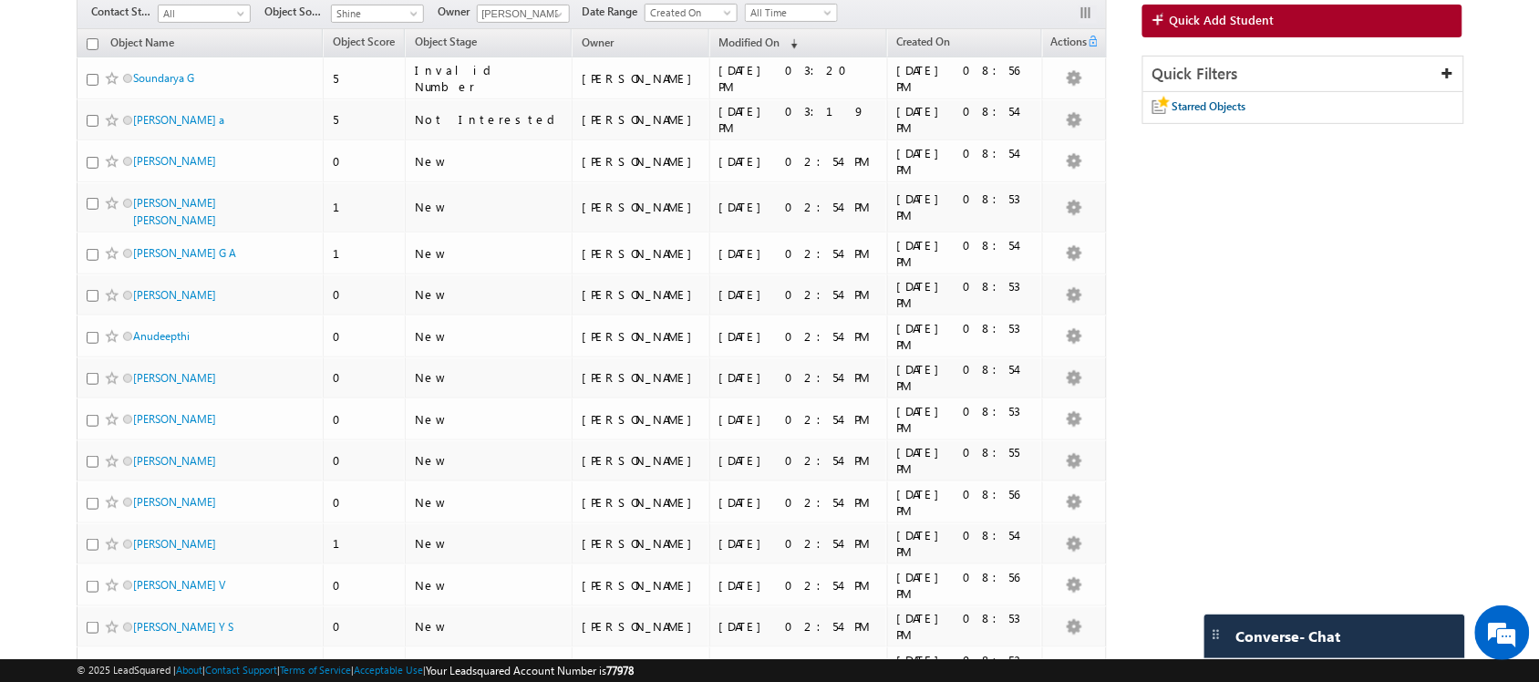
scroll to position [0, 0]
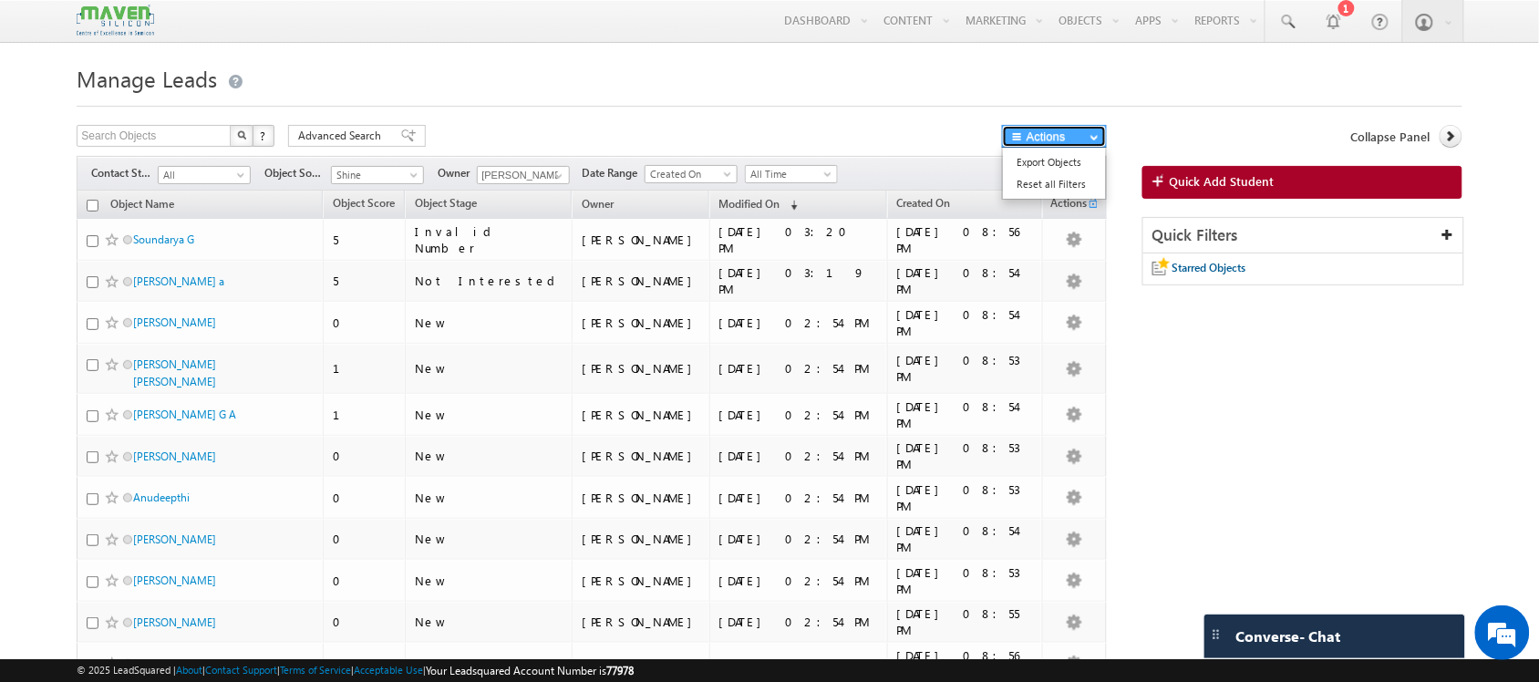
click at [1080, 139] on button "Actions" at bounding box center [1054, 136] width 105 height 23
click at [1077, 170] on link "Export Objects" at bounding box center [1054, 162] width 103 height 22
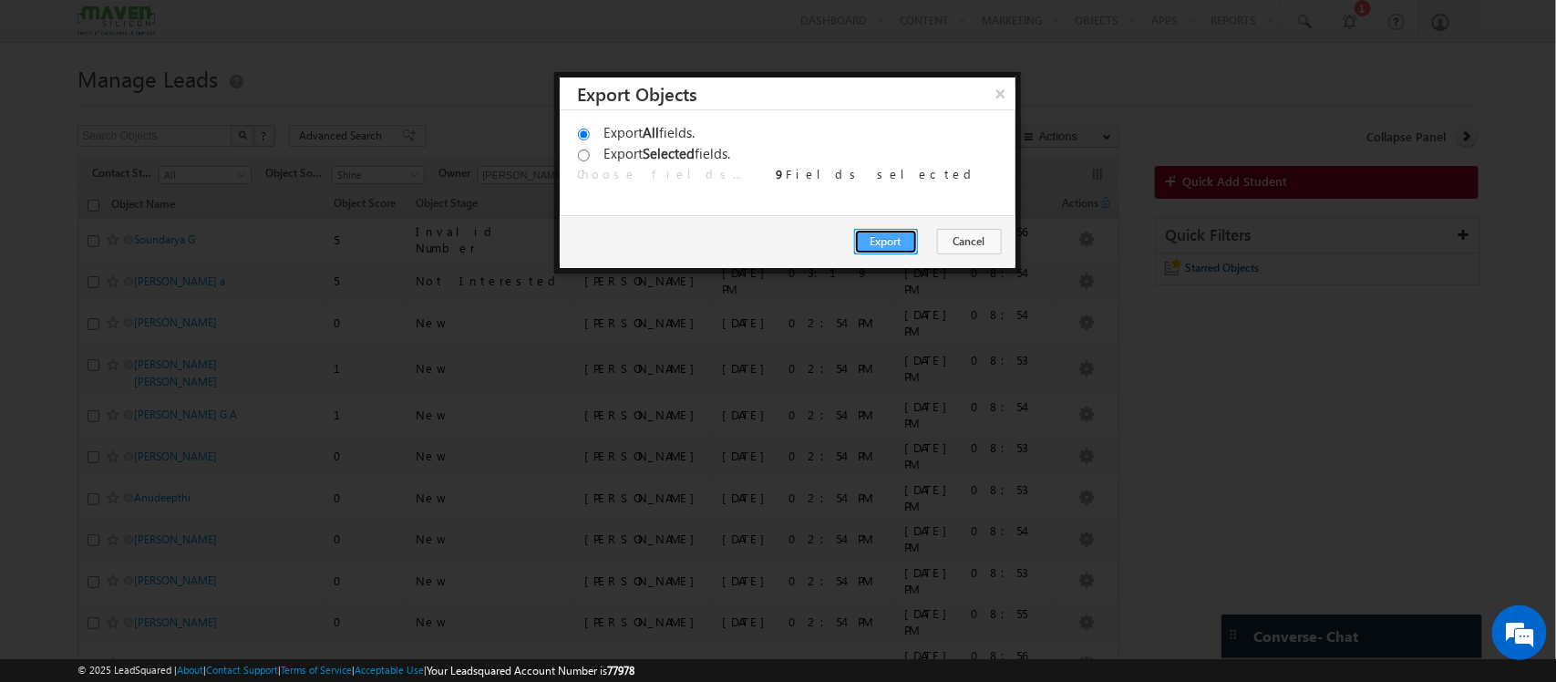
click at [884, 242] on button "Export" at bounding box center [886, 242] width 64 height 26
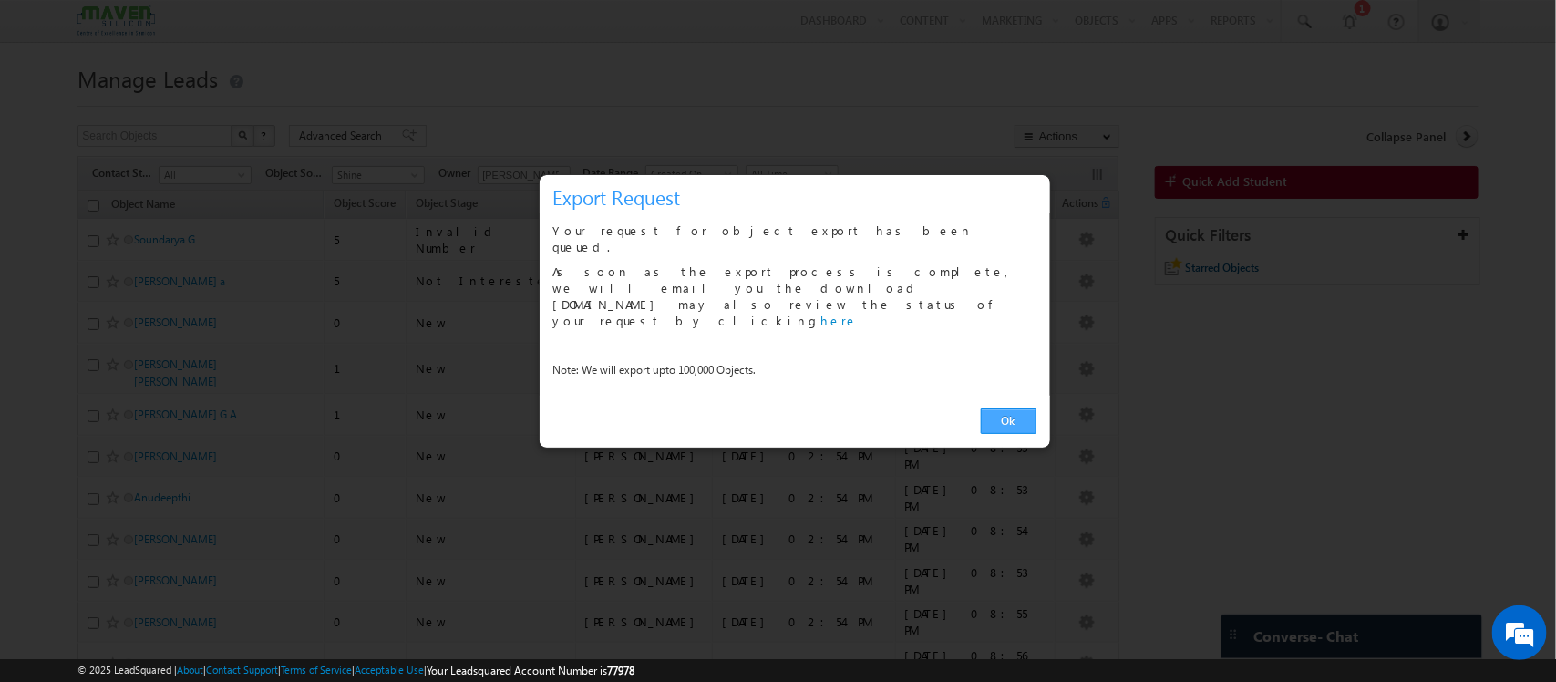
click at [1018, 408] on link "Ok" at bounding box center [1009, 421] width 56 height 26
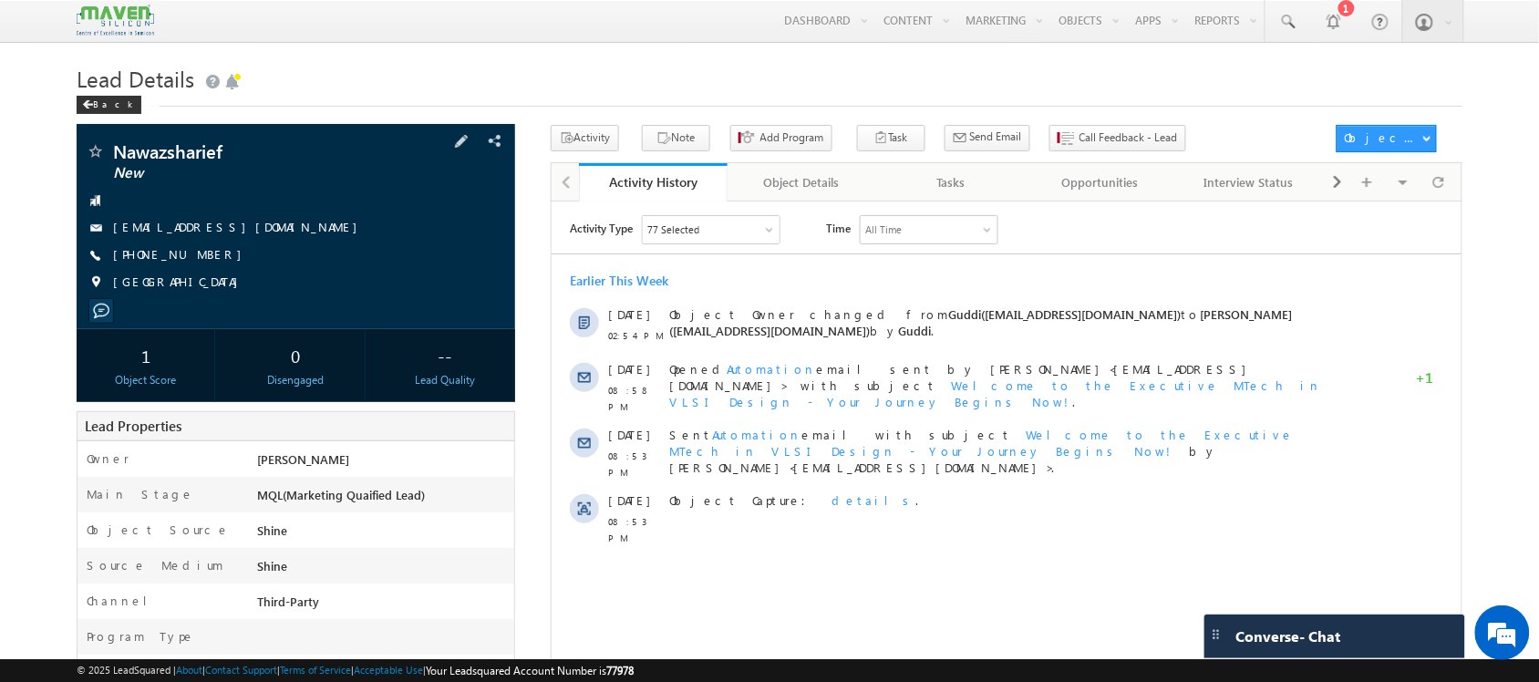
click at [354, 280] on div "[GEOGRAPHIC_DATA]" at bounding box center [295, 282] width 419 height 18
